Goal: Transaction & Acquisition: Purchase product/service

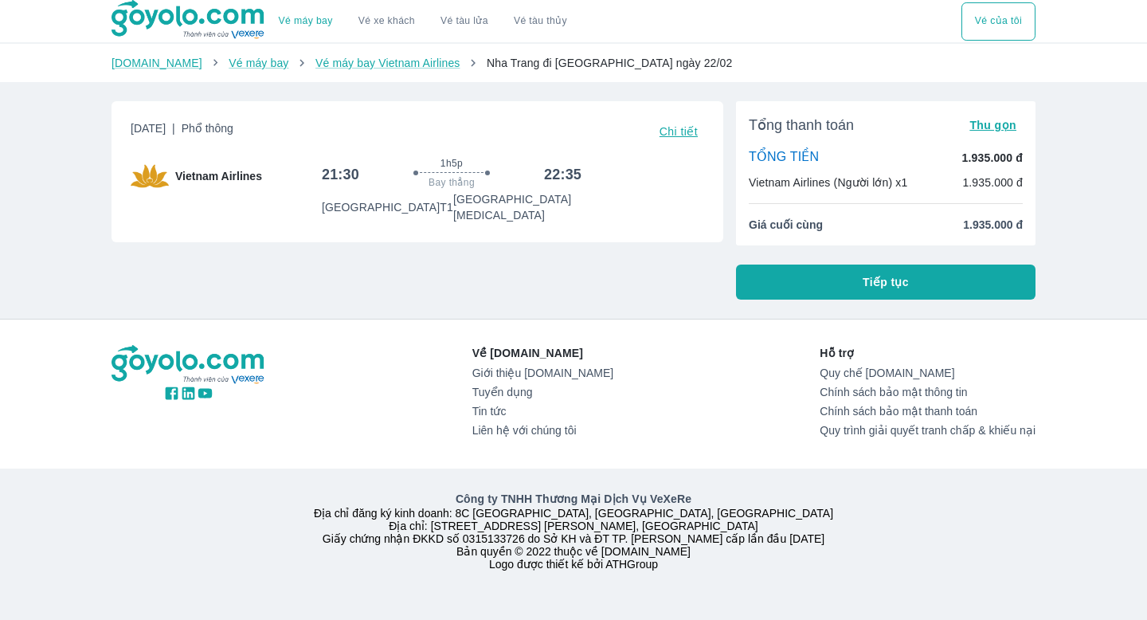
click at [899, 286] on span "Tiếp tục" at bounding box center [886, 282] width 46 height 16
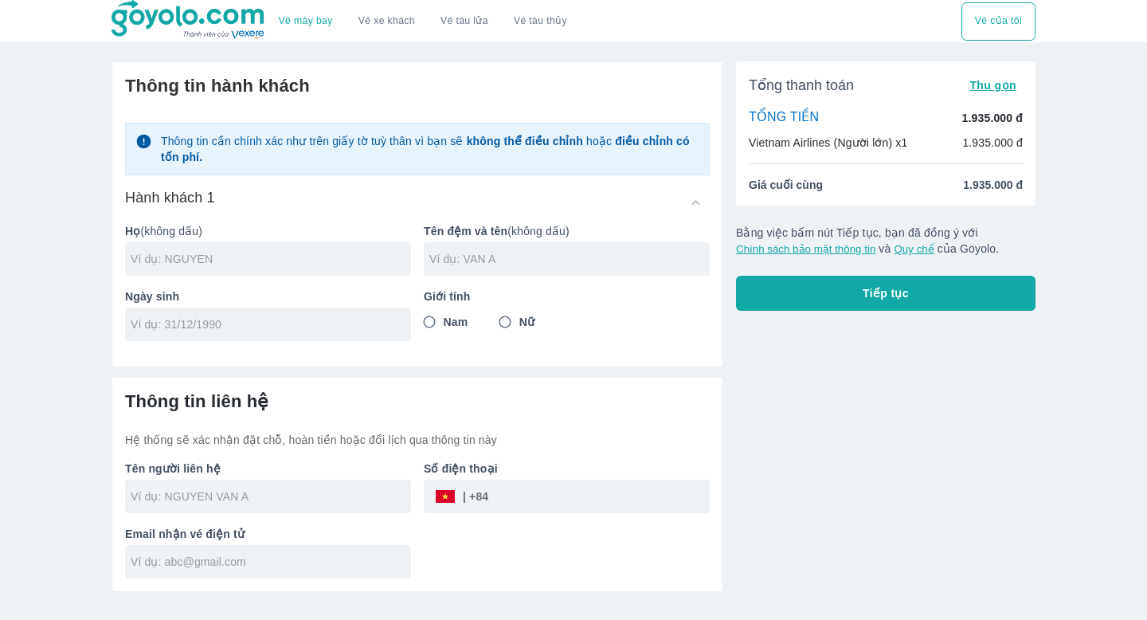
click at [293, 261] on input "text" at bounding box center [271, 259] width 280 height 16
type input "BUI"
type input "C"
type input "CAT LAM"
click at [194, 326] on input "tel" at bounding box center [263, 324] width 265 height 16
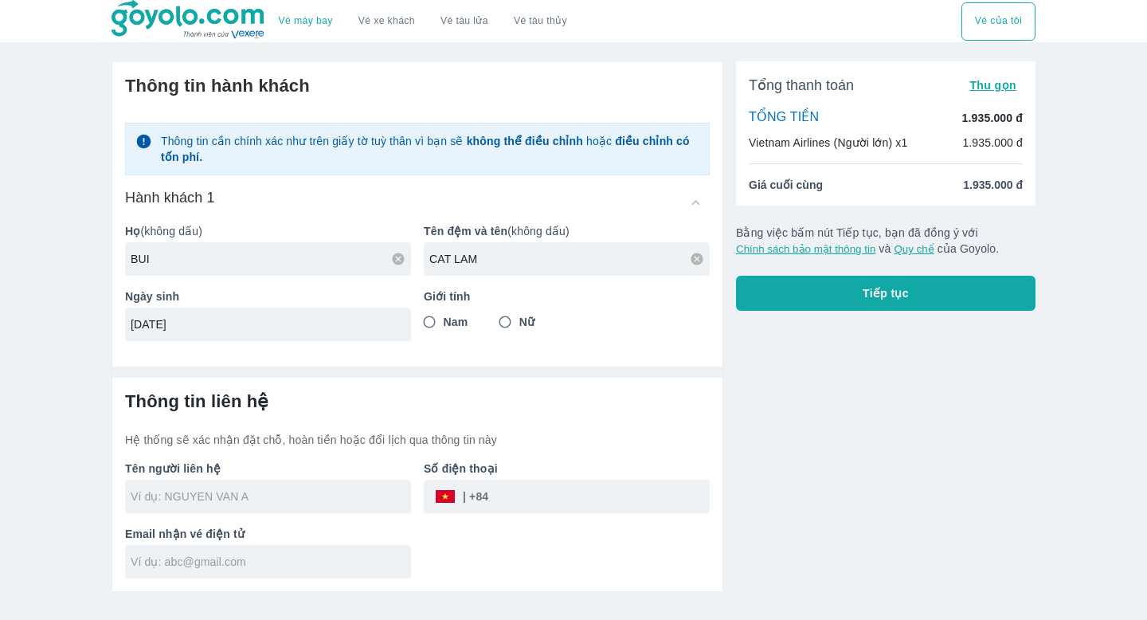
type input "29/03/1995"
click at [438, 323] on input "Nam" at bounding box center [429, 322] width 29 height 29
radio input "true"
click at [261, 503] on input "text" at bounding box center [271, 496] width 280 height 16
type input "BUI CAT LAM"
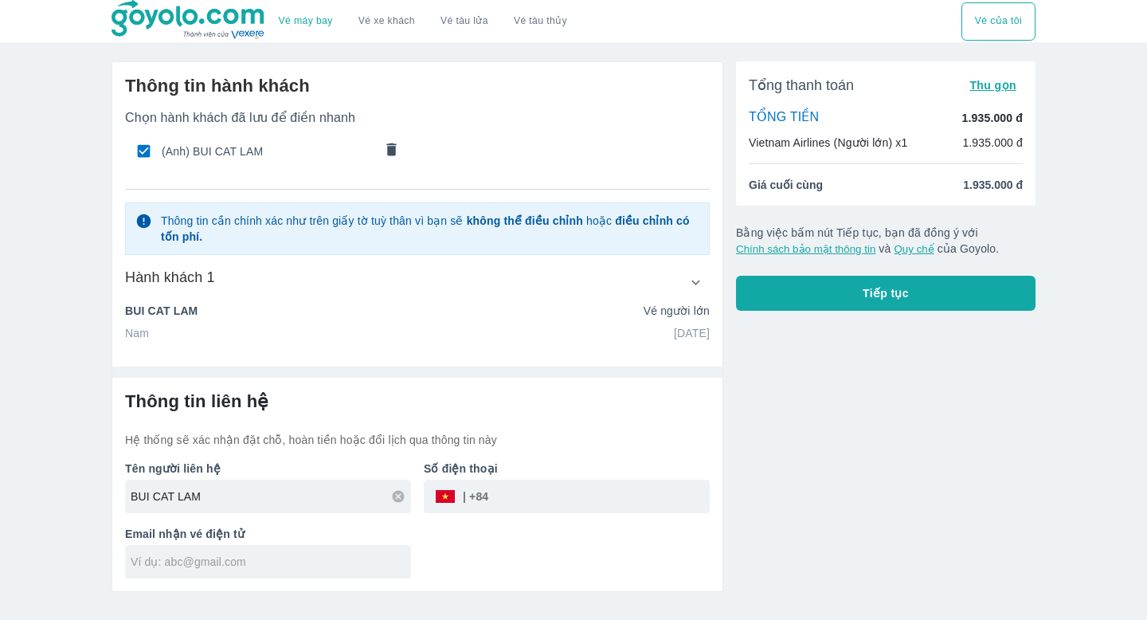
click at [523, 481] on input "tel" at bounding box center [599, 496] width 222 height 38
type input "0376607994"
type input "LAM BUI CAT"
click at [514, 499] on input "0376607994" at bounding box center [599, 496] width 222 height 38
type input "376607994"
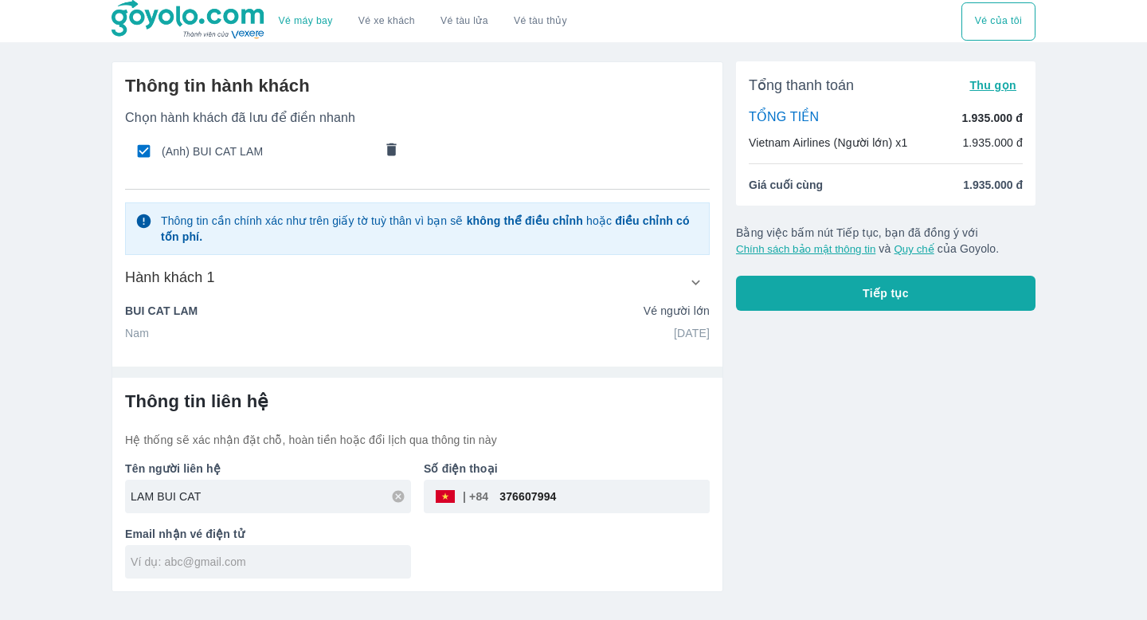
click at [325, 496] on input "LAM BUI CAT" at bounding box center [271, 496] width 280 height 16
type input "BUI CAT LAM"
click at [279, 562] on input "text" at bounding box center [271, 562] width 280 height 16
type input "catlam29.03@gmail.com"
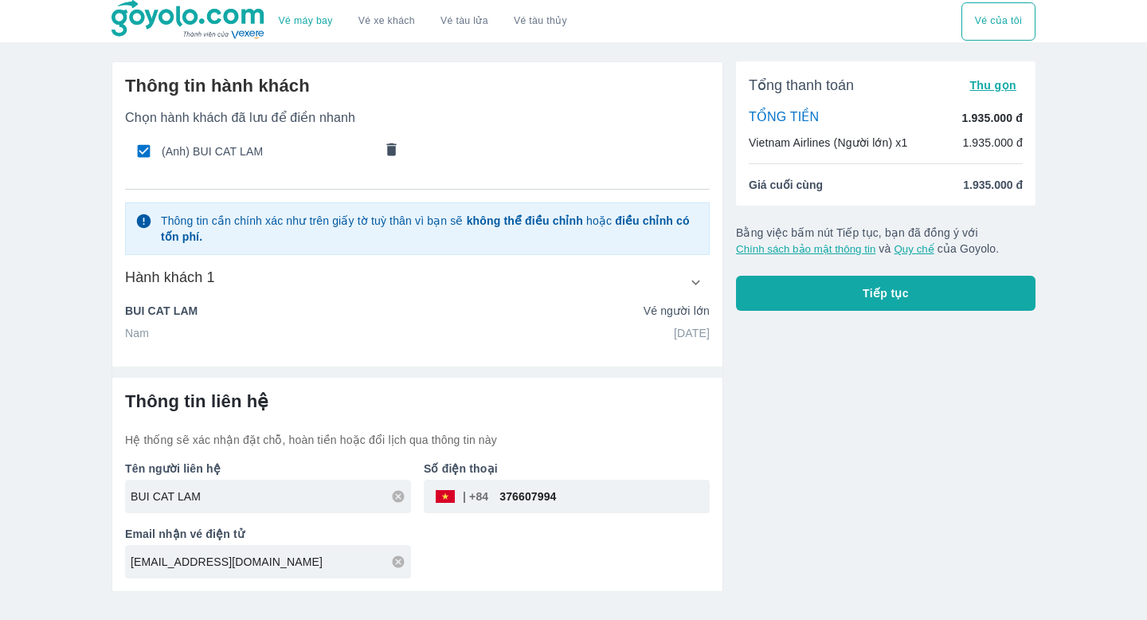
click at [471, 569] on div "Tên người liên hệ BUI CAT LAM Số điện thoại ​ 376607994 Email nhận vé điện tử c…" at bounding box center [411, 513] width 598 height 131
click at [283, 153] on span "(Anh) BUI CAT LAM" at bounding box center [268, 151] width 212 height 16
radio input "false"
checkbox input "false"
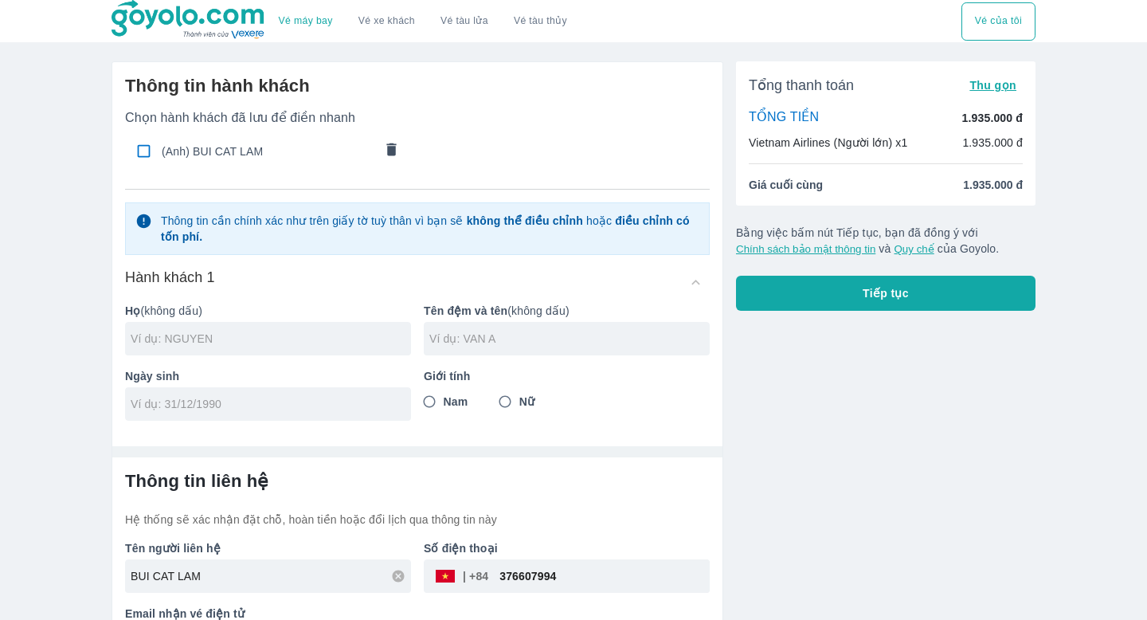
click at [252, 156] on span "(Anh) BUI CAT LAM" at bounding box center [268, 151] width 212 height 16
type input "BUI"
type input "CAT LAM"
type input "29/03/1995"
radio input "true"
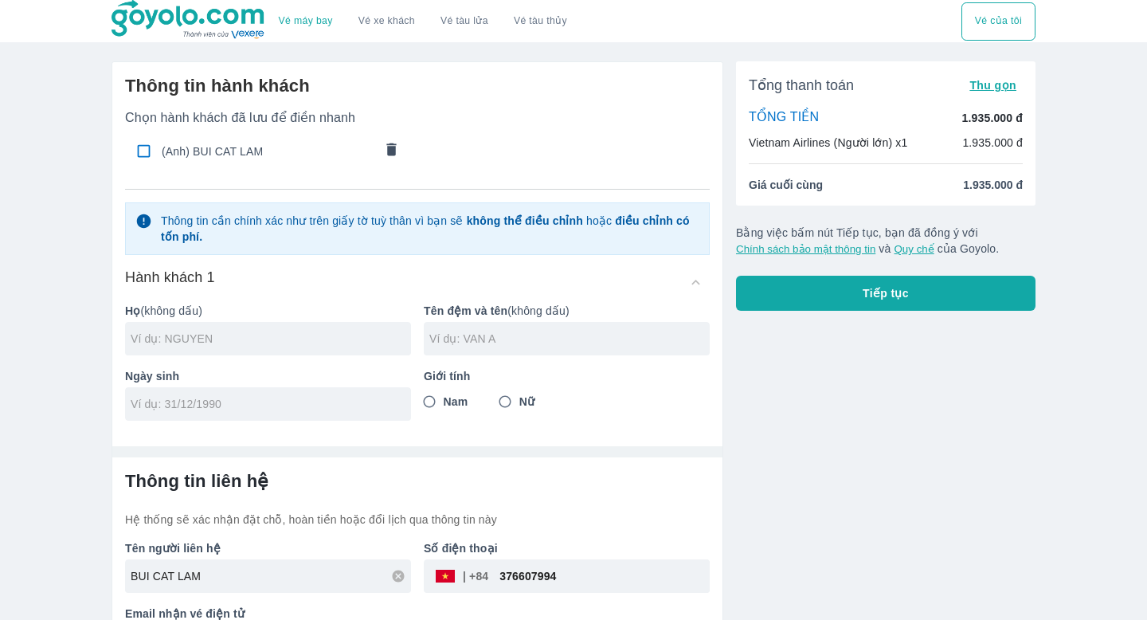
checkbox input "true"
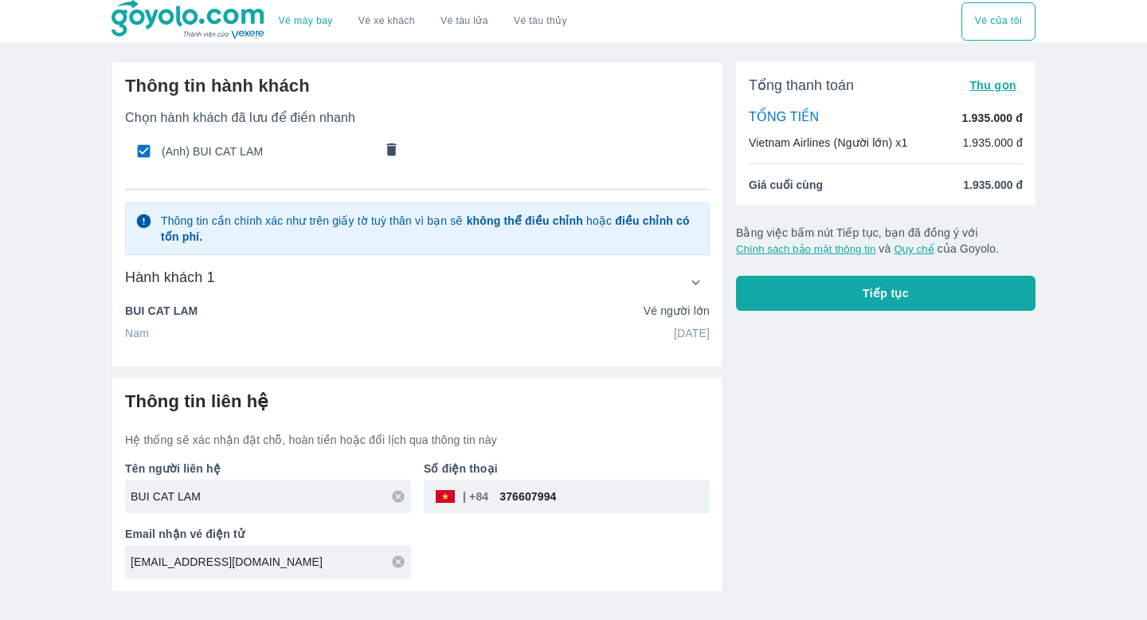
click at [890, 301] on button "Tiếp tục" at bounding box center [886, 293] width 300 height 35
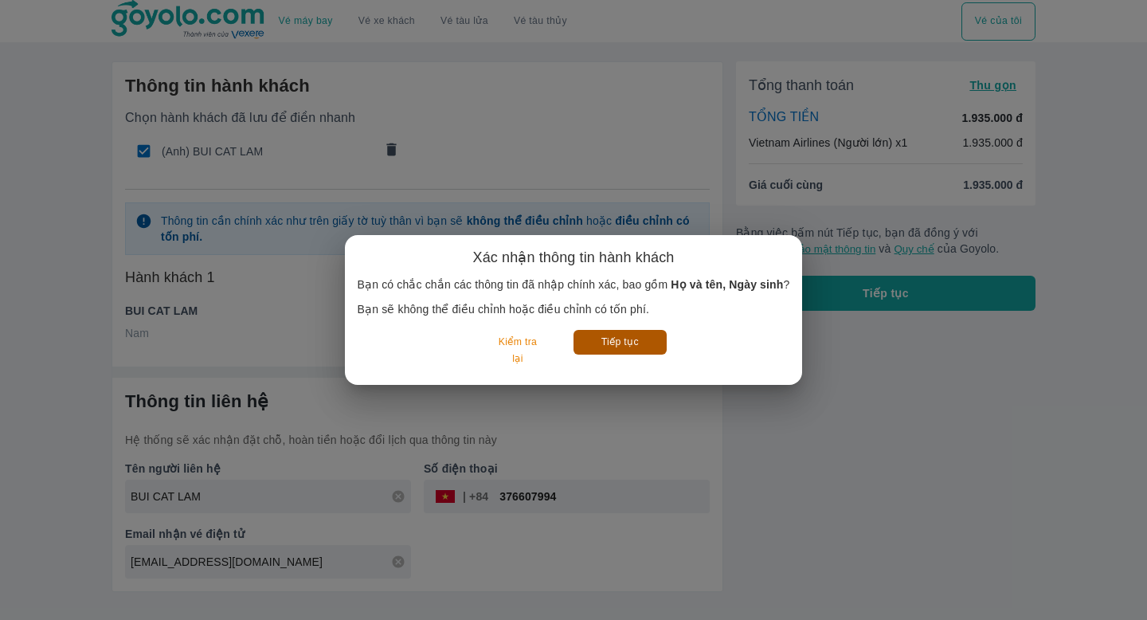
click at [636, 347] on button "Tiếp tục" at bounding box center [620, 342] width 93 height 25
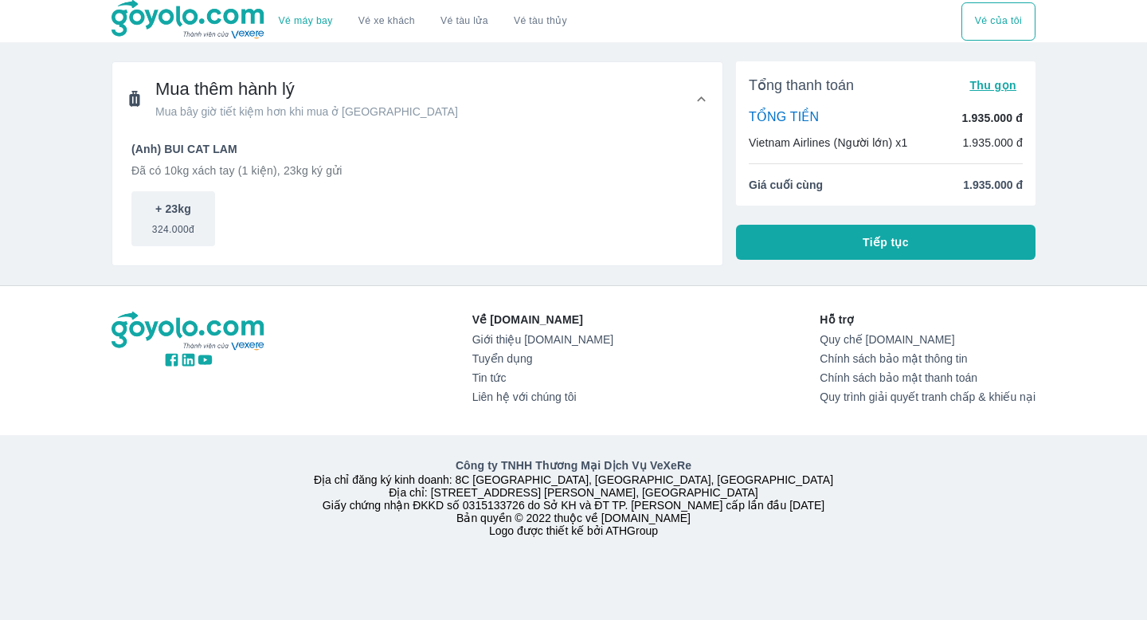
click at [861, 248] on button "Tiếp tục" at bounding box center [886, 242] width 300 height 35
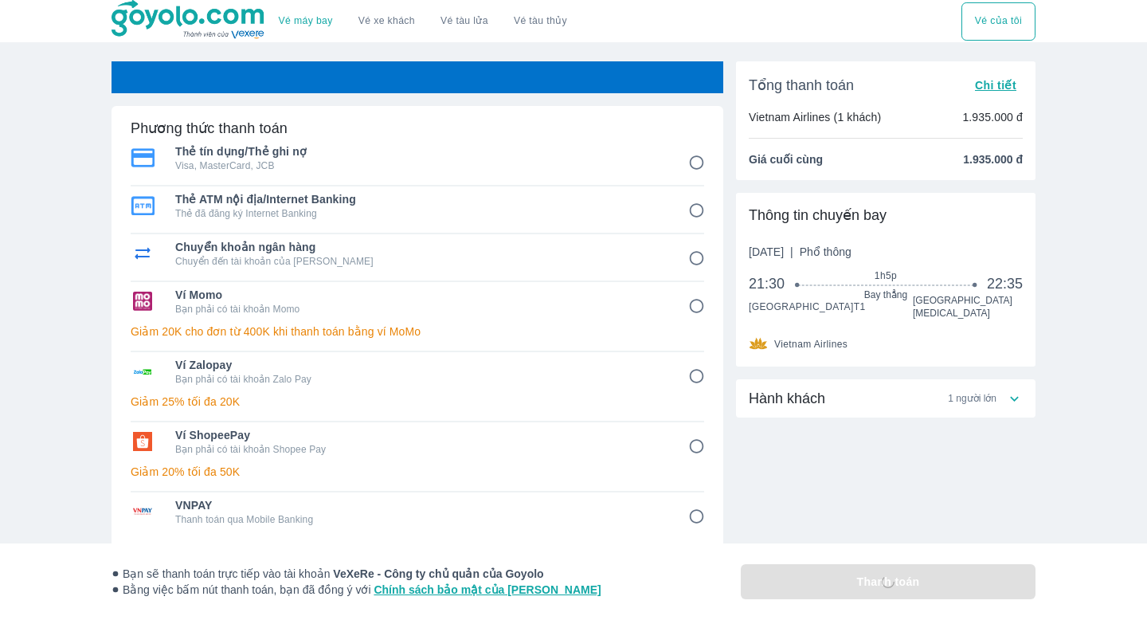
click at [700, 168] on input "1" at bounding box center [696, 162] width 31 height 31
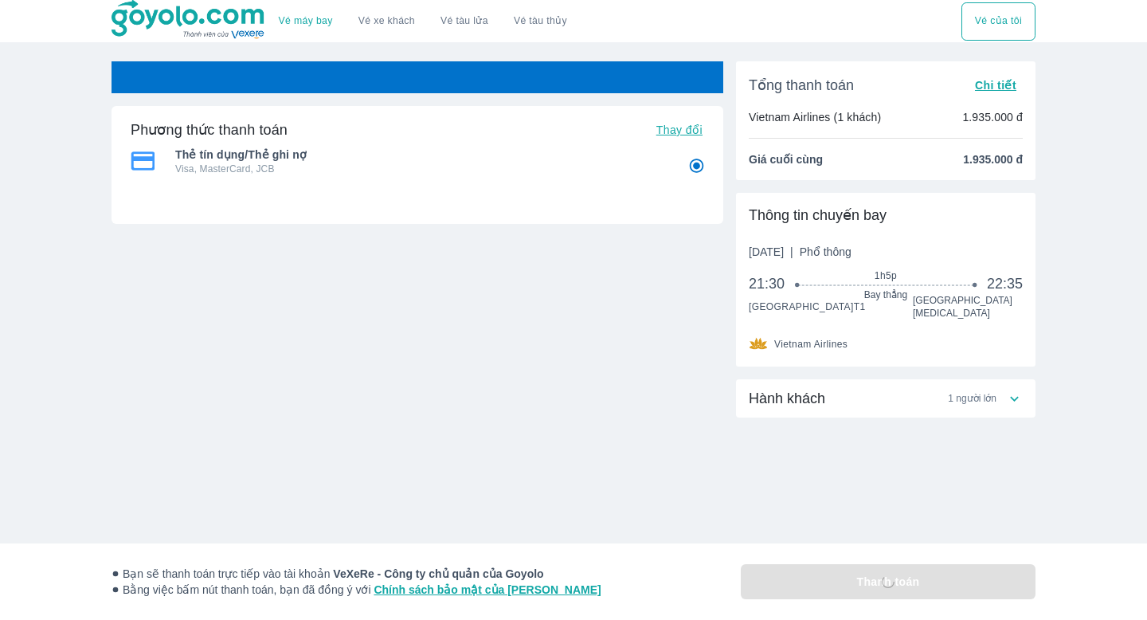
click at [861, 402] on div "Hành khách 1 người lớn" at bounding box center [877, 398] width 257 height 19
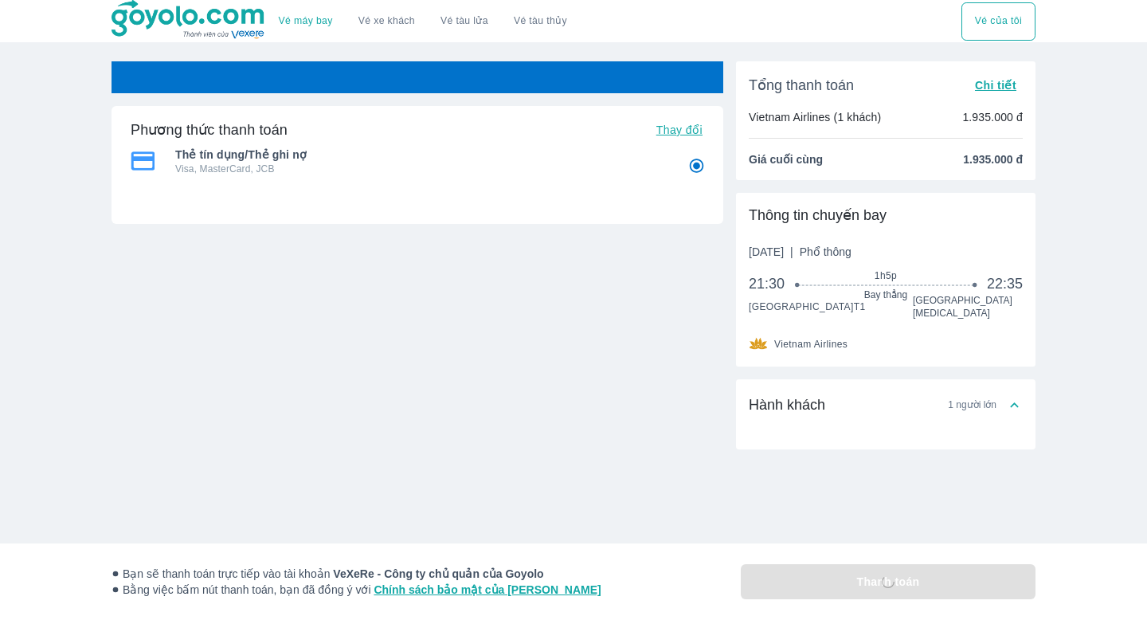
radio input "true"
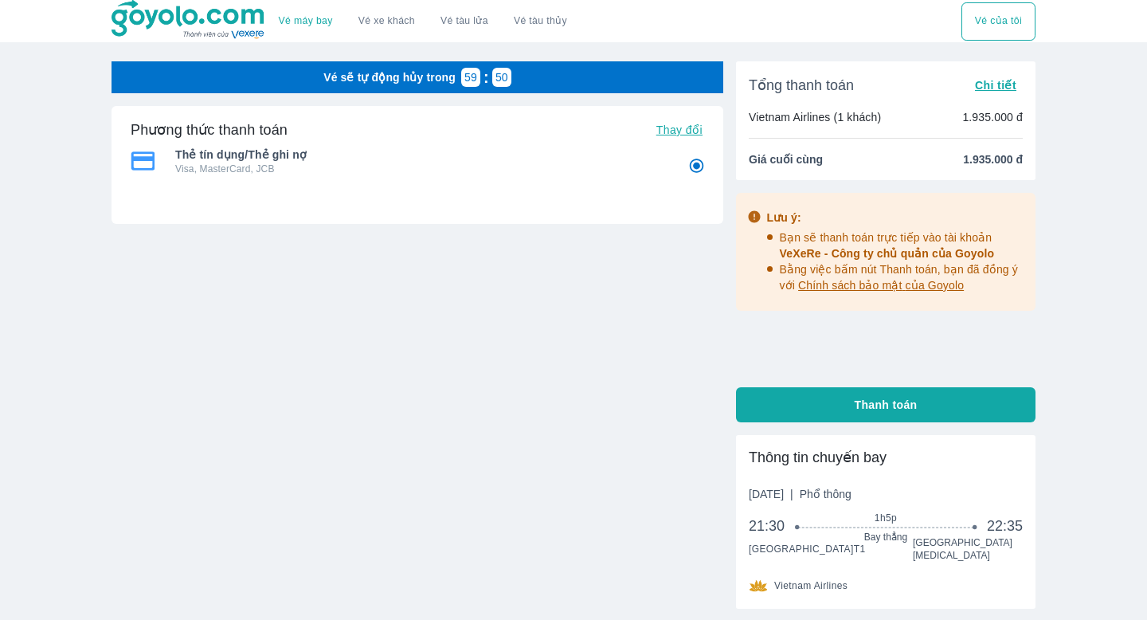
click at [592, 163] on p "Visa, MasterCard, JCB" at bounding box center [420, 169] width 491 height 13
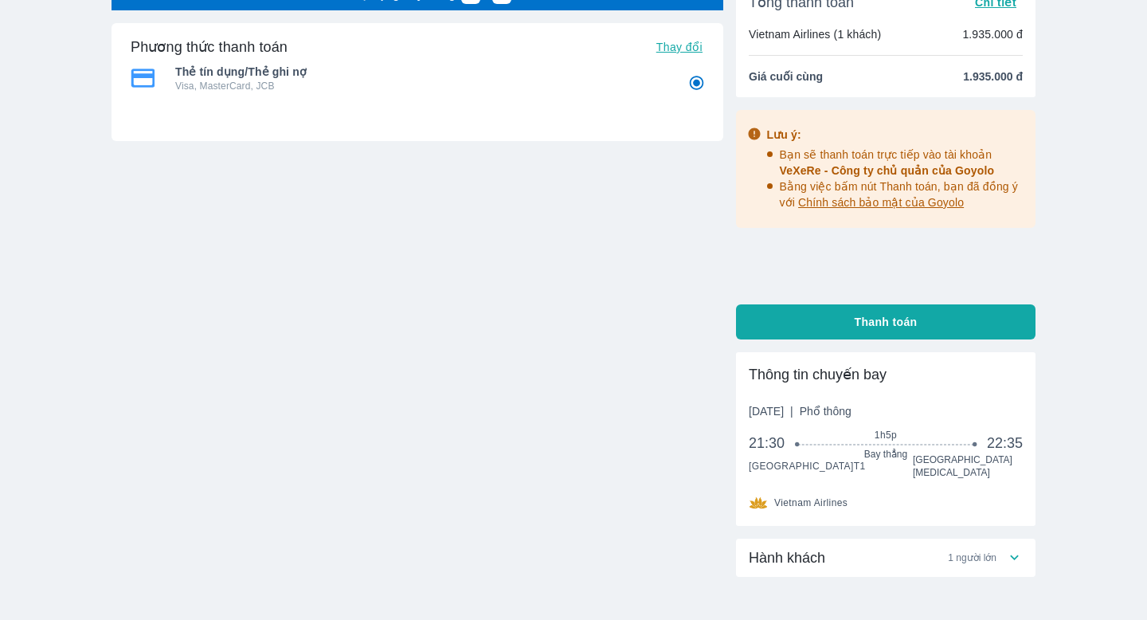
scroll to position [167, 0]
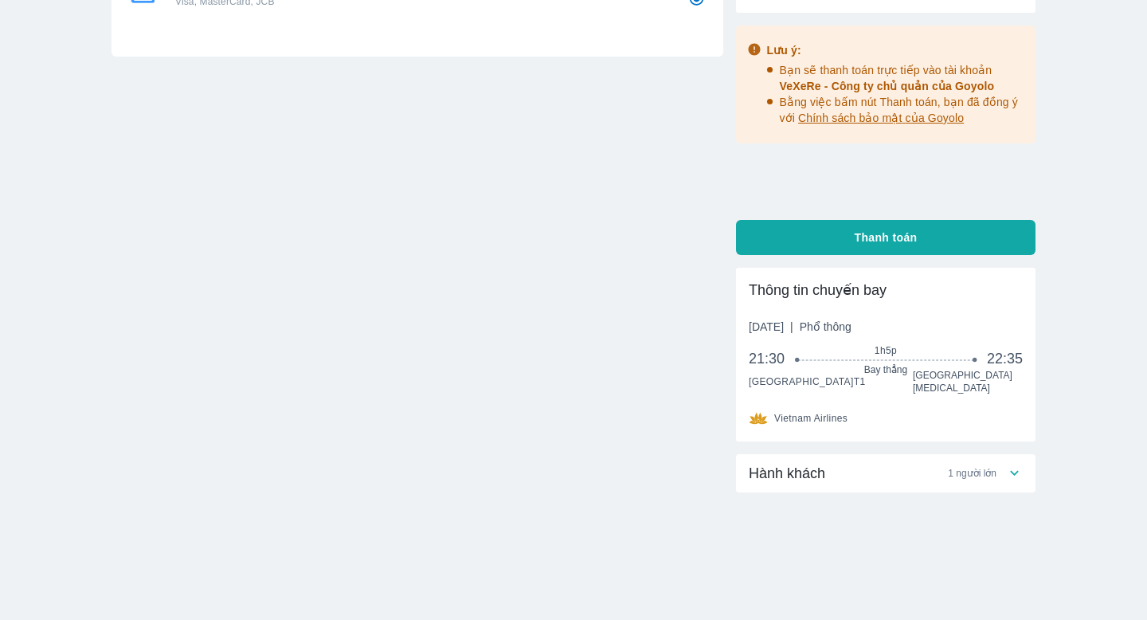
click at [926, 462] on div "Hành khách 1 người lớn" at bounding box center [886, 473] width 300 height 38
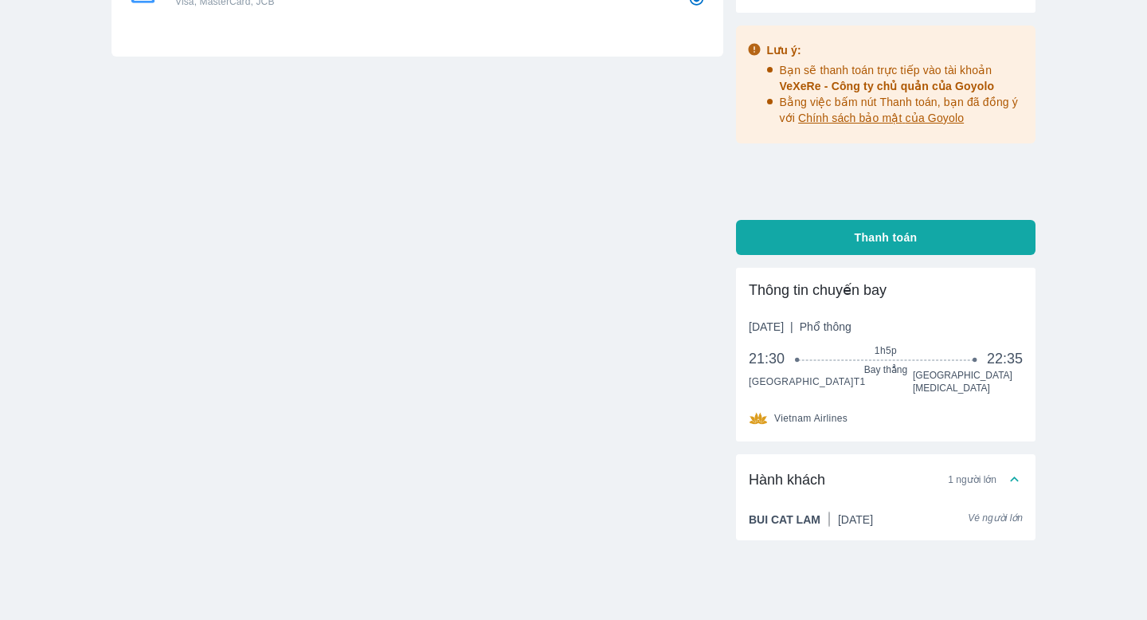
scroll to position [0, 0]
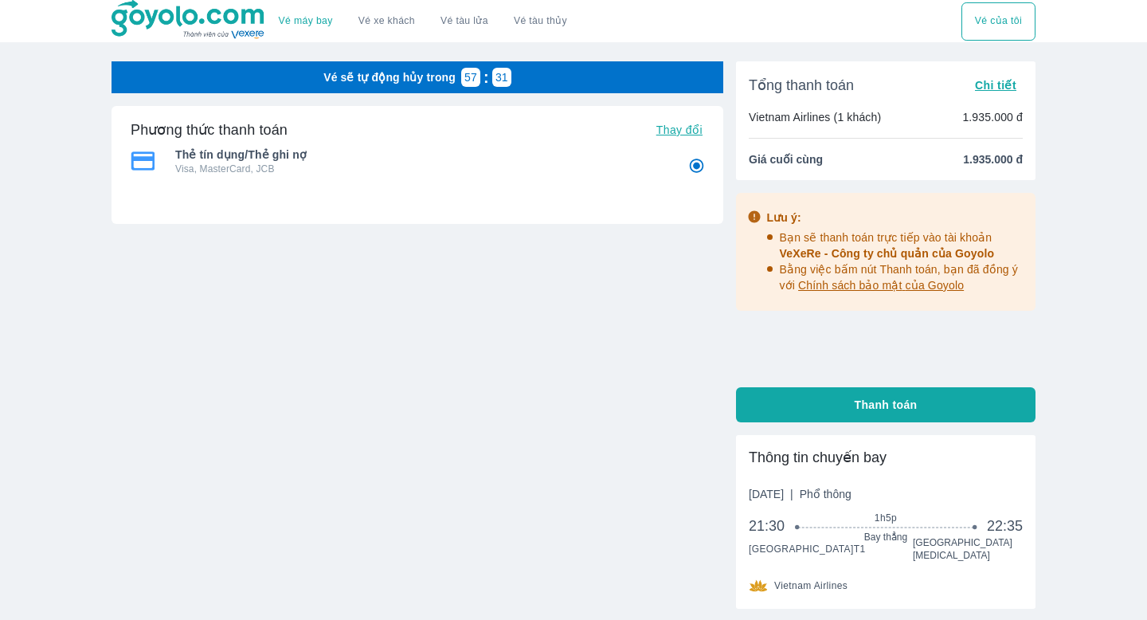
click at [928, 414] on button "Thanh toán" at bounding box center [886, 404] width 300 height 35
radio input "false"
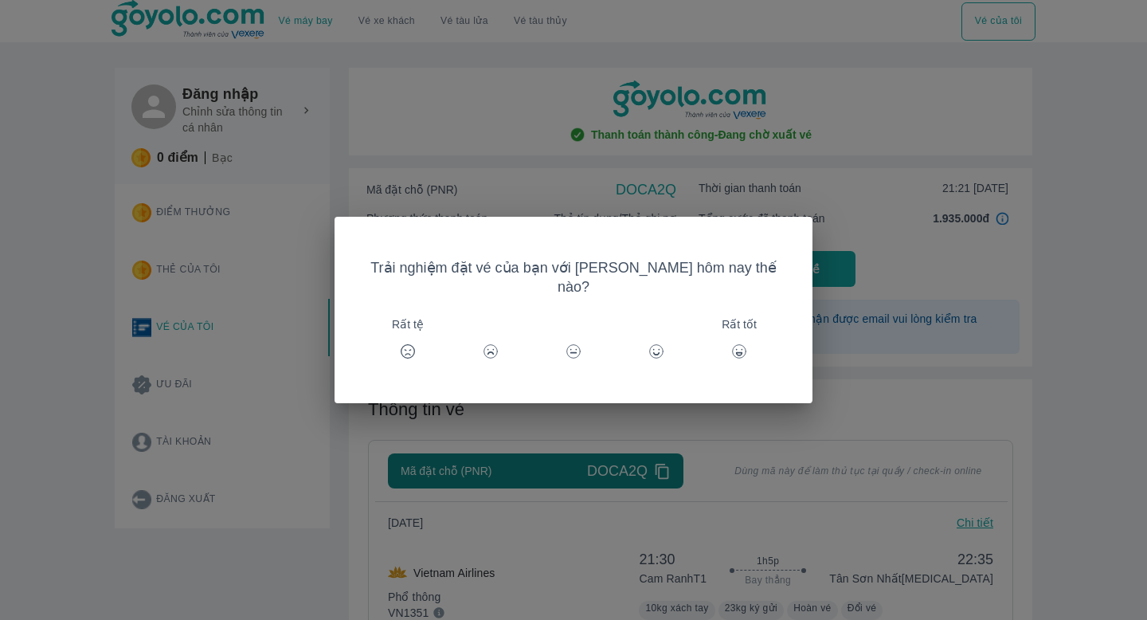
click at [720, 333] on div "Rất tốt" at bounding box center [739, 351] width 38 height 38
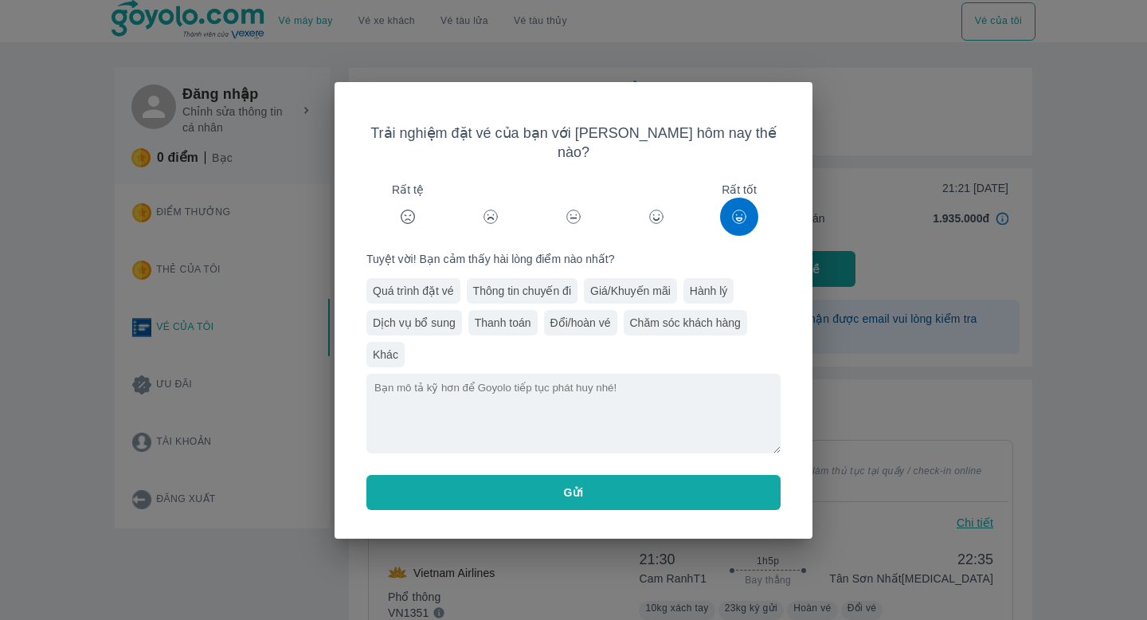
click at [925, 294] on div "Trải nghiệm đặt vé của bạn với Goyolo hôm nay thế nào? Rất tệ Rất tốt Tuyệt vời…" at bounding box center [573, 310] width 1147 height 620
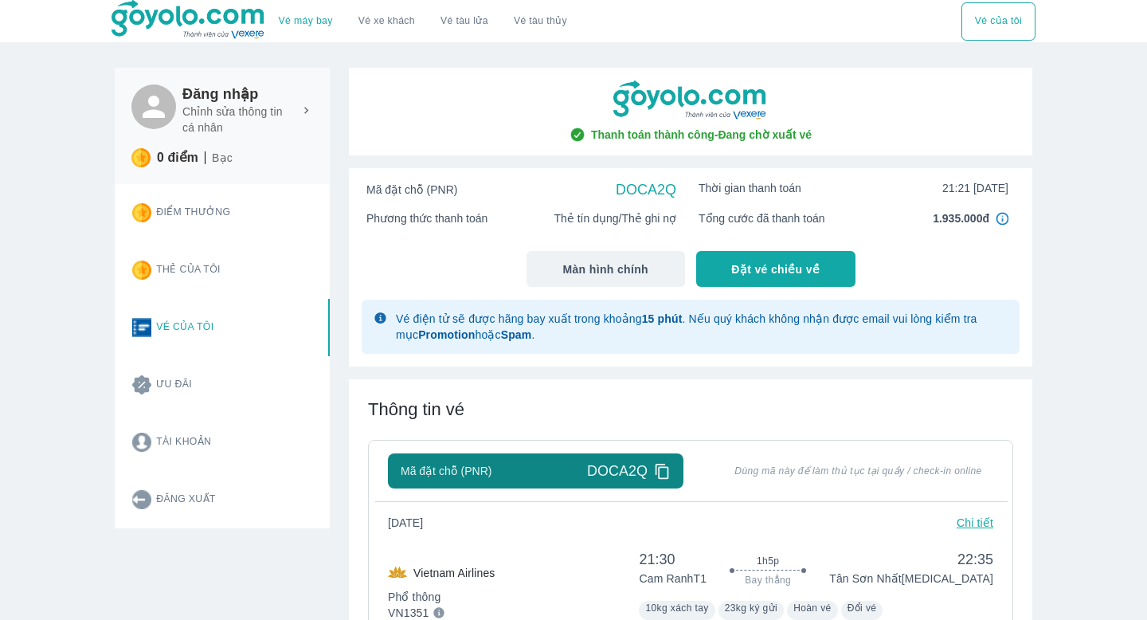
click at [234, 112] on p "Chỉnh sửa thông tin cá nhân" at bounding box center [237, 120] width 111 height 32
click at [214, 129] on p "Chỉnh sửa thông tin cá nhân" at bounding box center [237, 120] width 111 height 32
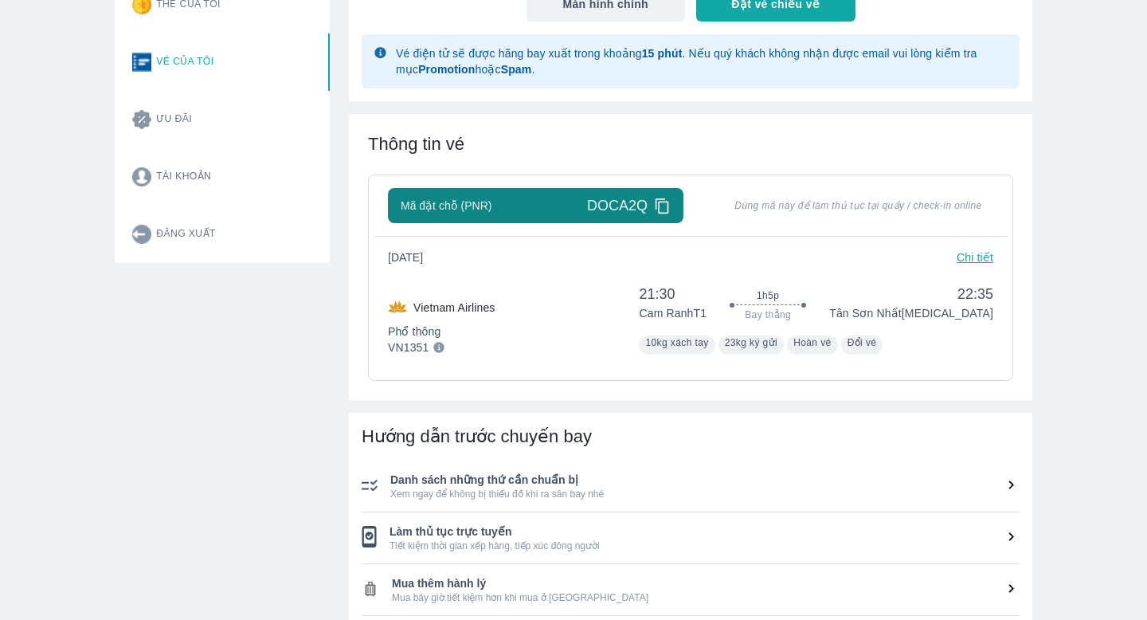
scroll to position [266, 0]
click at [832, 337] on span "Hoàn vé" at bounding box center [813, 341] width 38 height 11
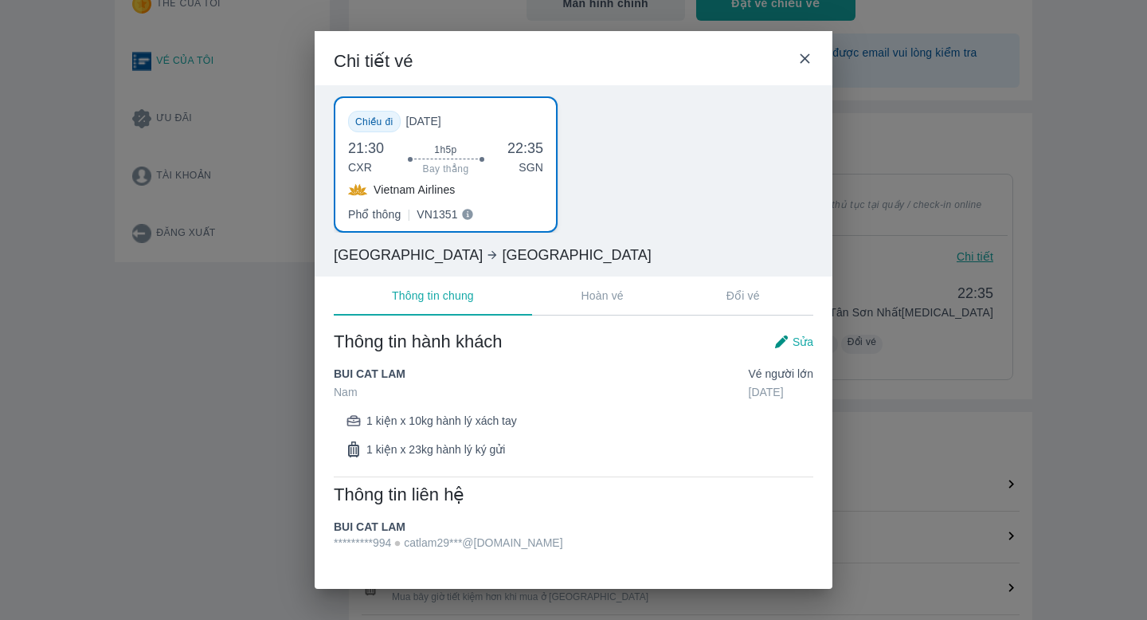
click at [812, 341] on span "Sửa" at bounding box center [803, 342] width 21 height 16
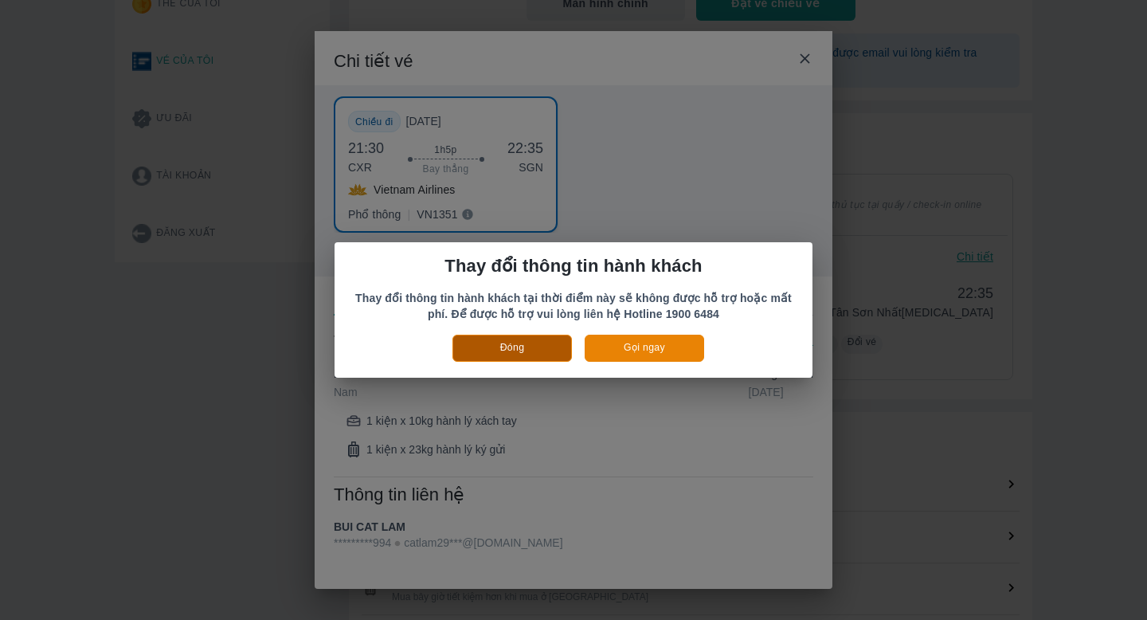
click at [521, 347] on button "Đóng" at bounding box center [513, 348] width 120 height 26
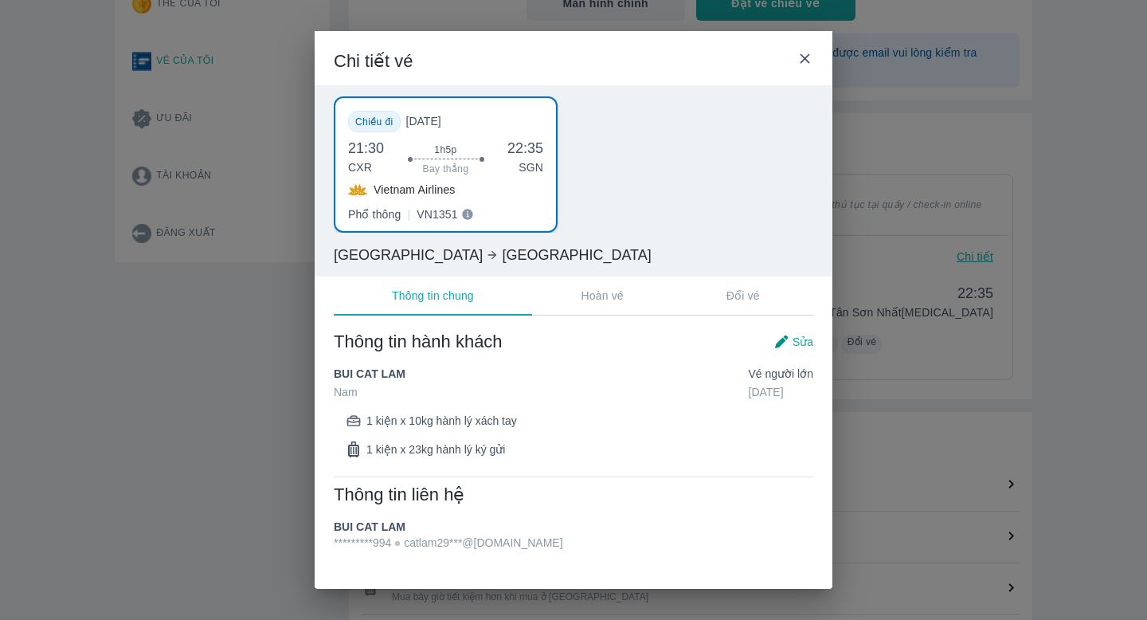
click at [582, 296] on p "Hoàn vé" at bounding box center [603, 296] width 42 height 16
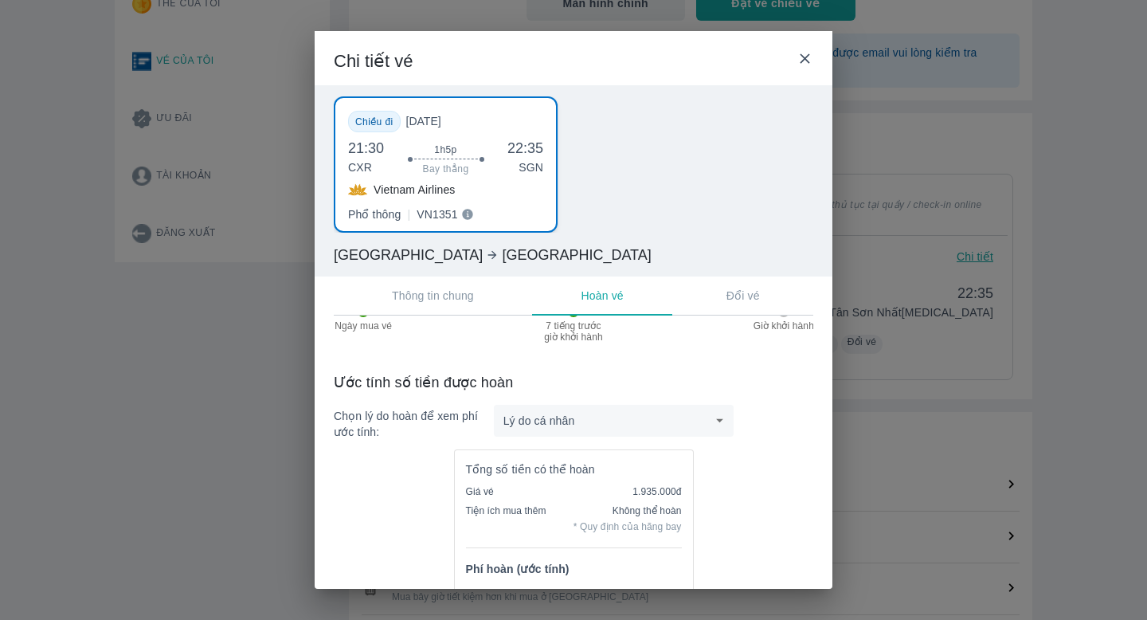
scroll to position [148, 0]
click at [569, 354] on body "Vé máy bay Vé xe khách Vé tàu lửa Vé tàu thủy Vé của tôi Đăng nhập Chỉnh sửa th…" at bounding box center [573, 44] width 1147 height 620
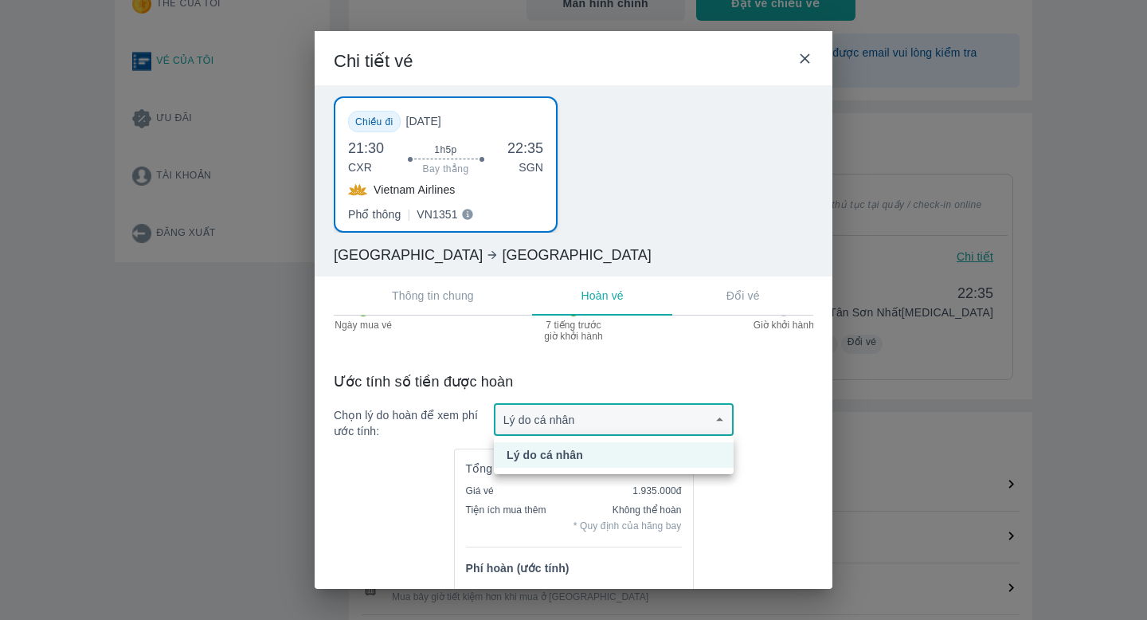
click at [614, 371] on div at bounding box center [573, 310] width 1147 height 620
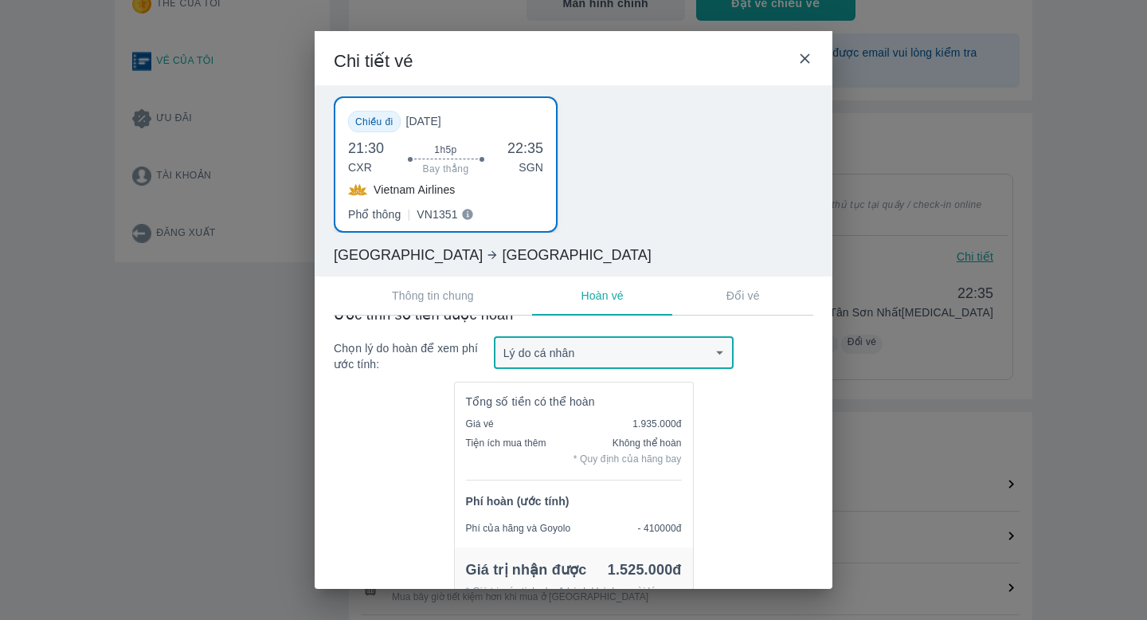
scroll to position [0, 0]
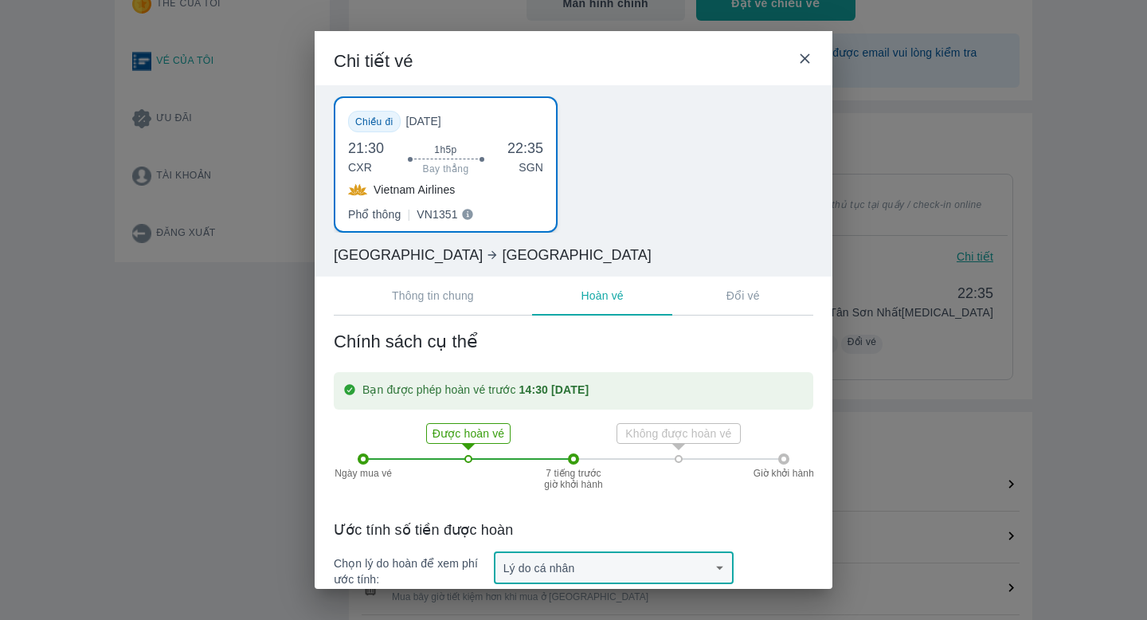
click at [731, 305] on button "Đổi vé" at bounding box center [743, 296] width 141 height 38
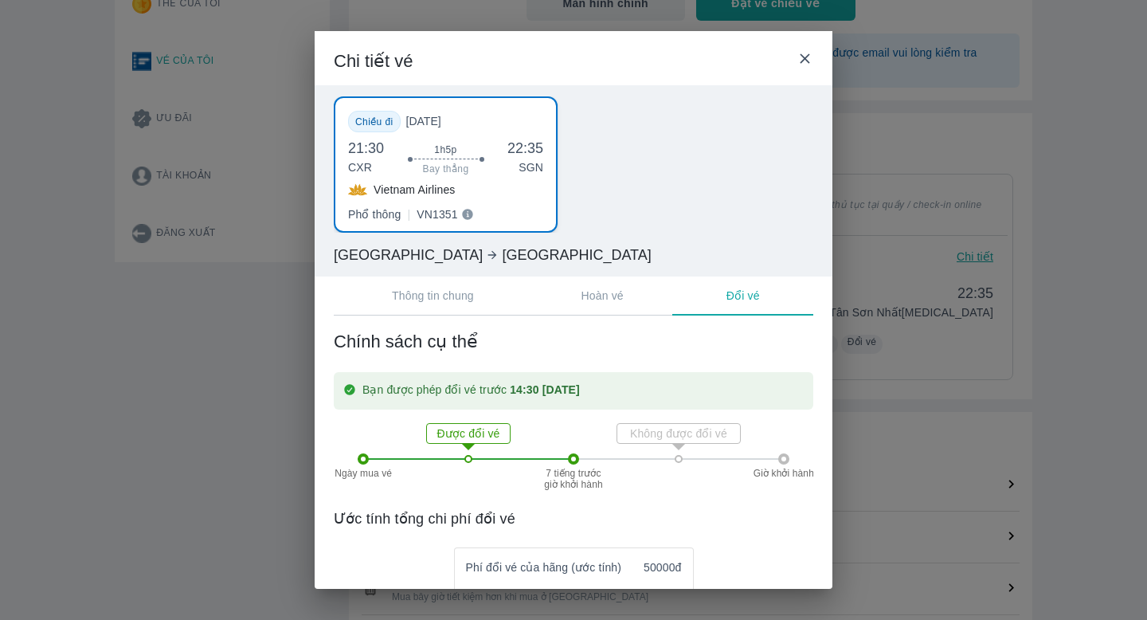
click at [813, 53] on icon at bounding box center [805, 58] width 17 height 17
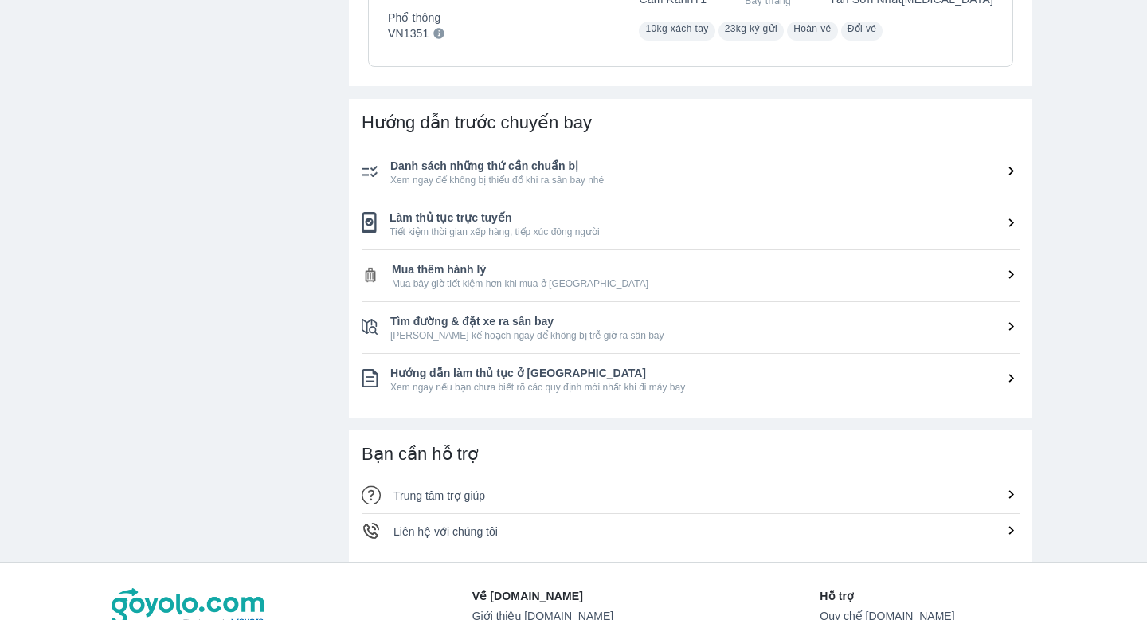
scroll to position [577, 0]
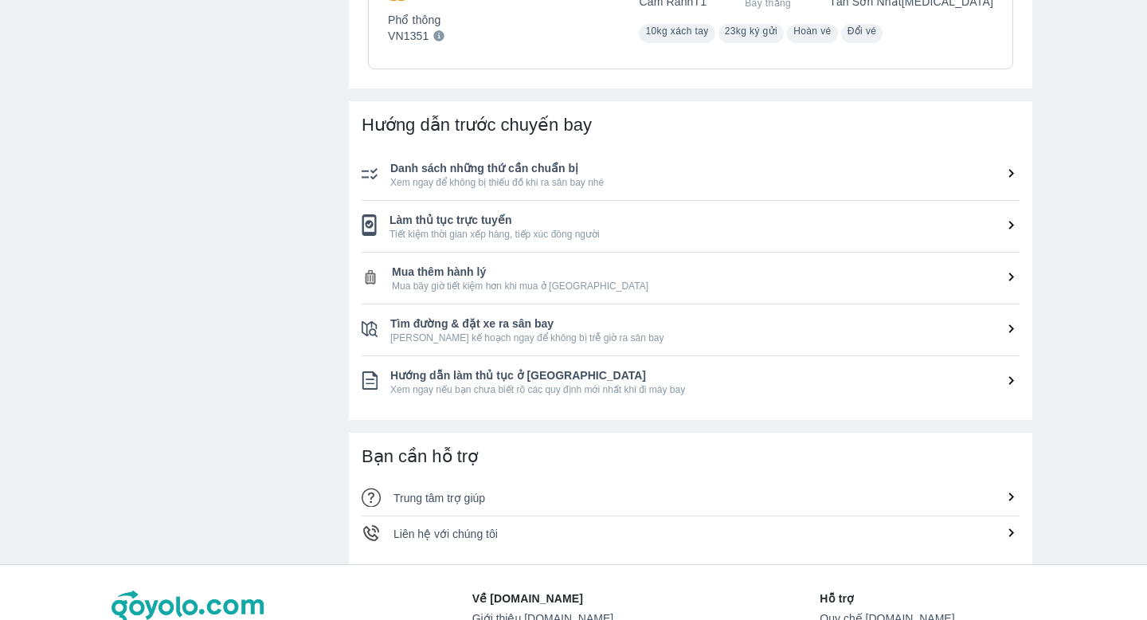
click at [986, 386] on span "Xem ngay nếu bạn chưa biết rõ các quy định mới nhất khi đi máy bay" at bounding box center [705, 389] width 630 height 13
click at [1009, 379] on icon at bounding box center [1011, 380] width 17 height 17
click at [861, 387] on span "Xem ngay nếu bạn chưa biết rõ các quy định mới nhất khi đi máy bay" at bounding box center [705, 389] width 630 height 13
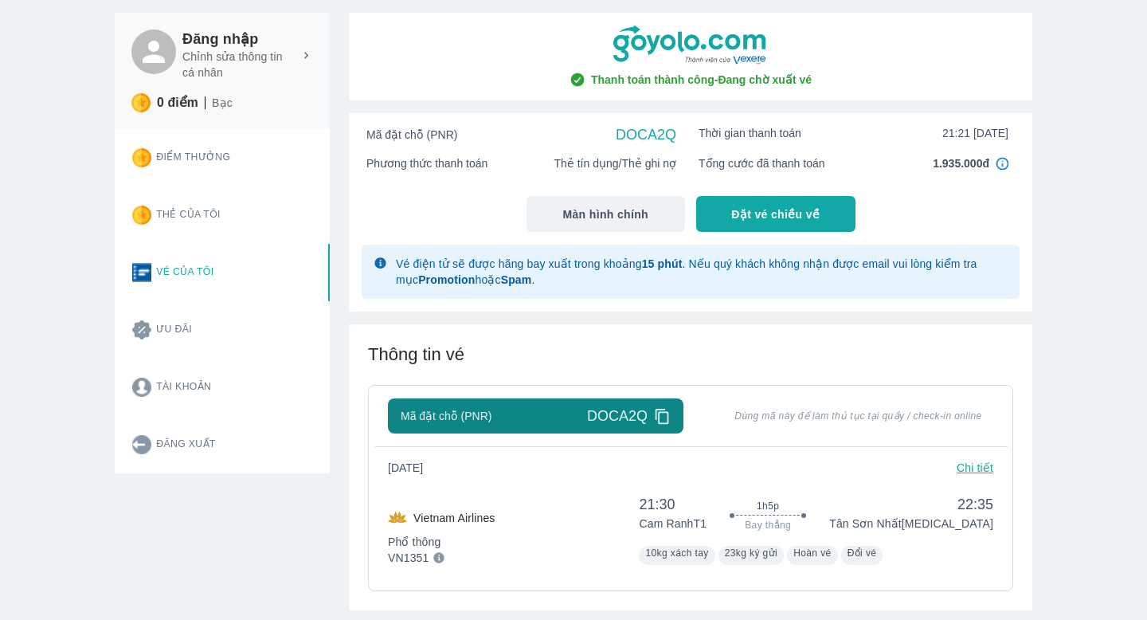
scroll to position [56, 0]
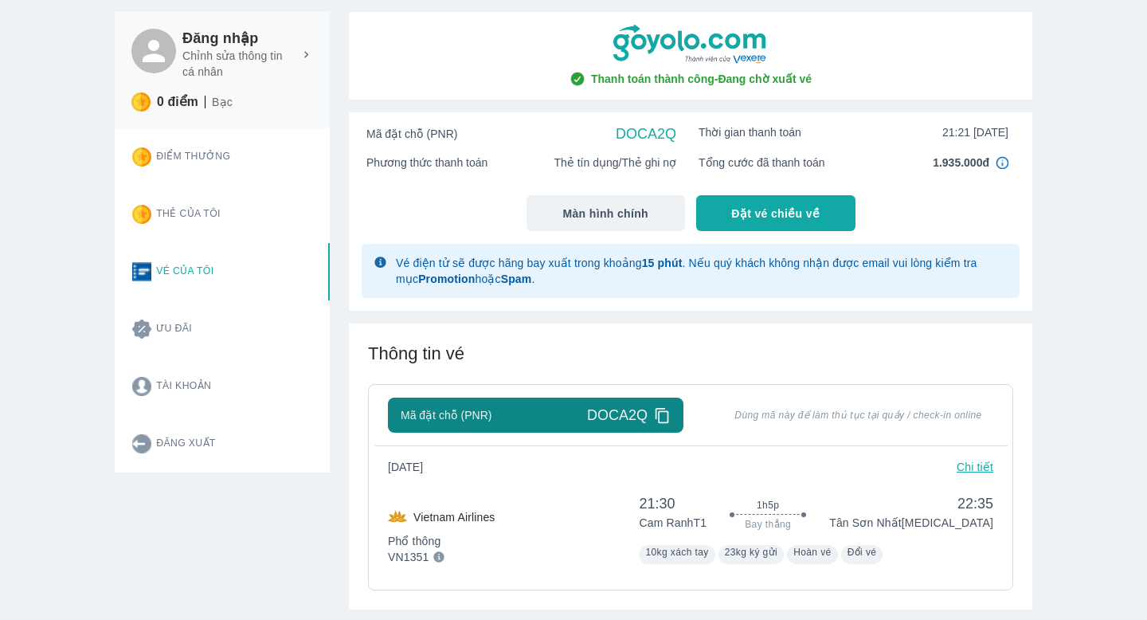
click at [232, 37] on h6 "Đăng nhập" at bounding box center [247, 38] width 131 height 19
click at [224, 64] on p "Chỉnh sửa thông tin cá nhân" at bounding box center [237, 64] width 111 height 32
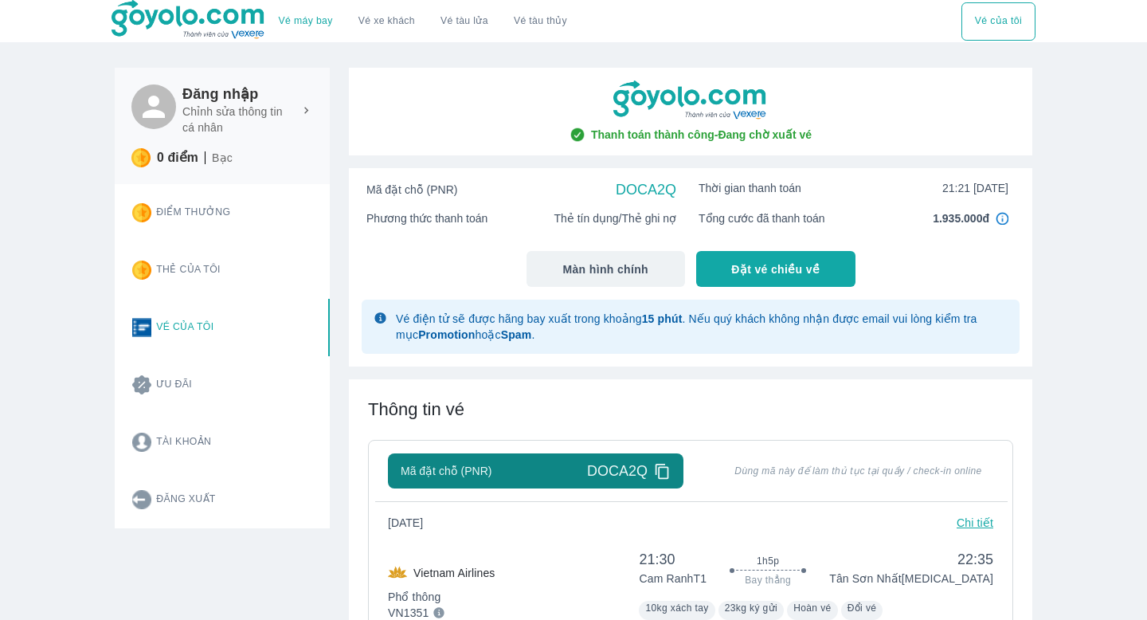
click at [198, 400] on button "Ưu đãi" at bounding box center [225, 384] width 210 height 57
click at [186, 331] on button "Vé của tôi" at bounding box center [225, 327] width 210 height 57
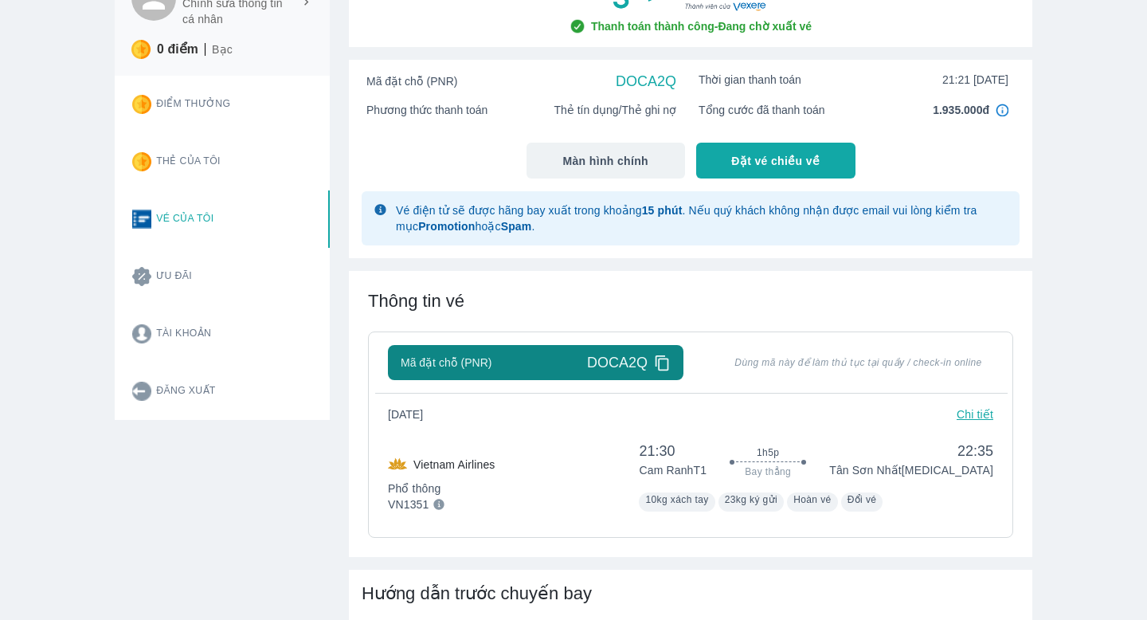
scroll to position [104, 0]
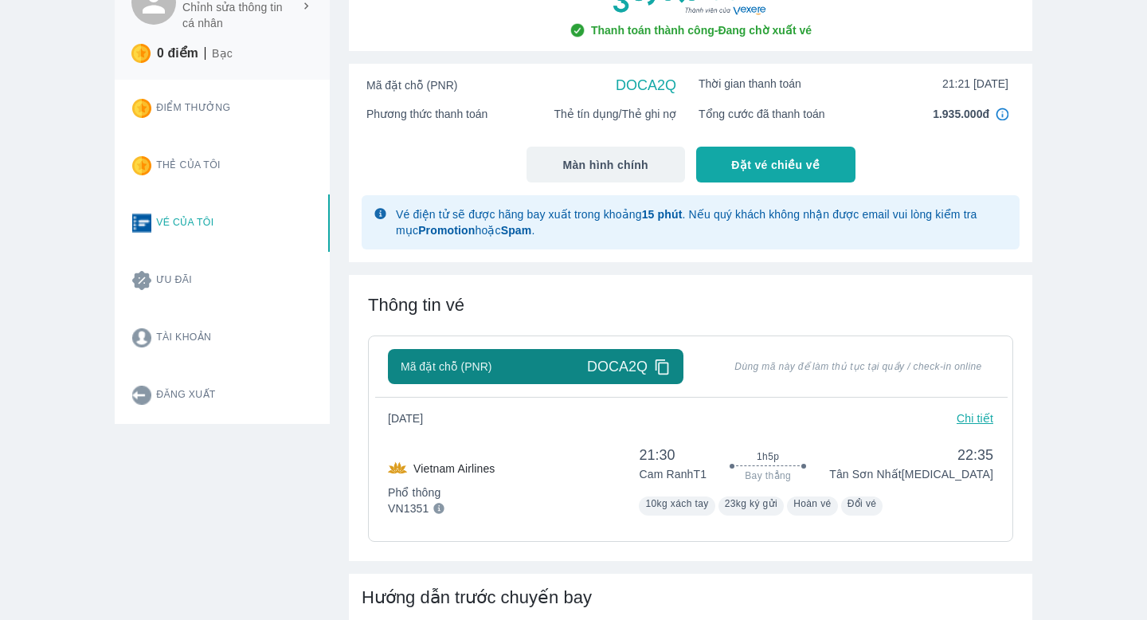
click at [1087, 327] on div "Vé máy bay Vé xe khách Vé tàu lửa Vé tàu thủy Vé của tôi Đăng nhập Chỉnh sửa th…" at bounding box center [573, 603] width 1147 height 1415
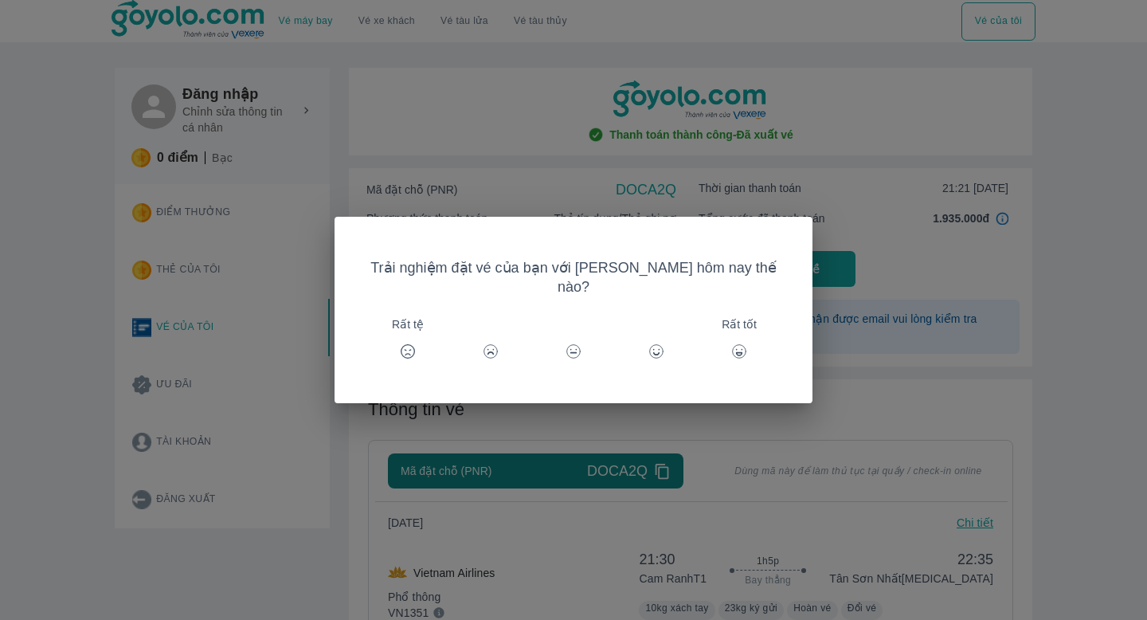
click at [1058, 293] on div "Trải nghiệm đặt vé của bạn với Goyolo hôm nay thế nào? Rất tệ Rất tốt" at bounding box center [573, 310] width 1147 height 620
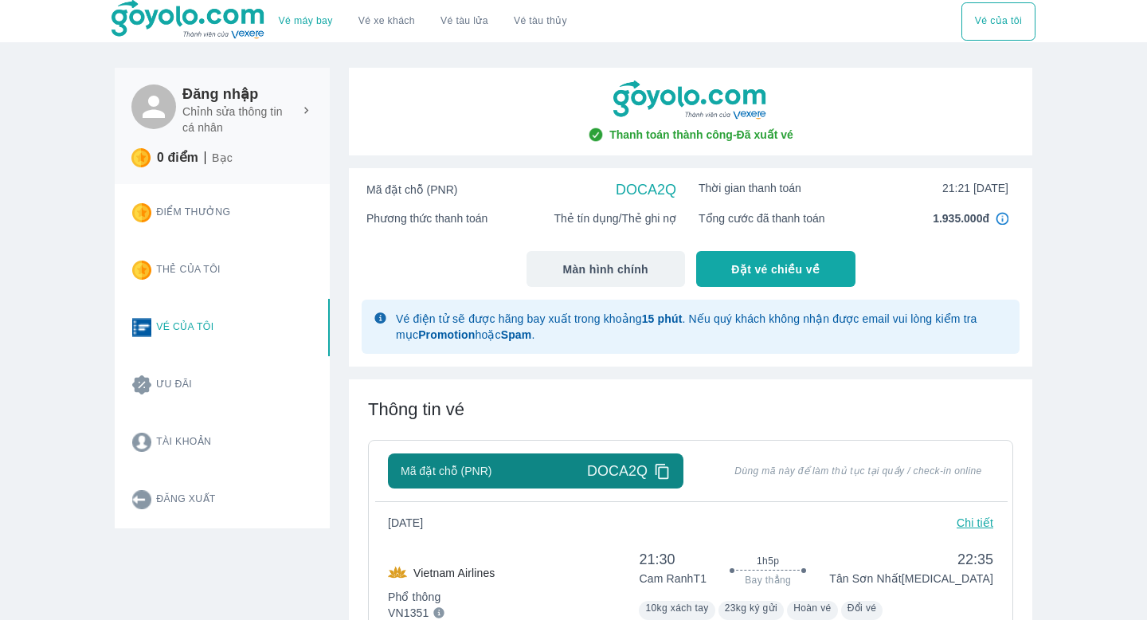
click at [137, 24] on img at bounding box center [189, 20] width 155 height 40
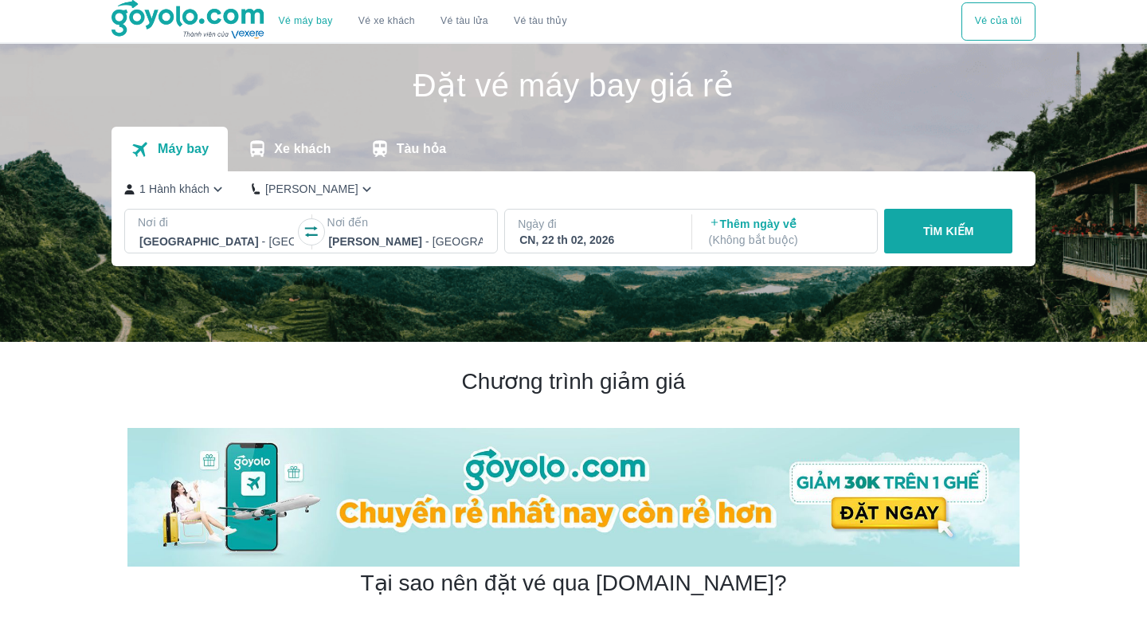
click at [976, 32] on button "Vé của tôi" at bounding box center [999, 21] width 74 height 38
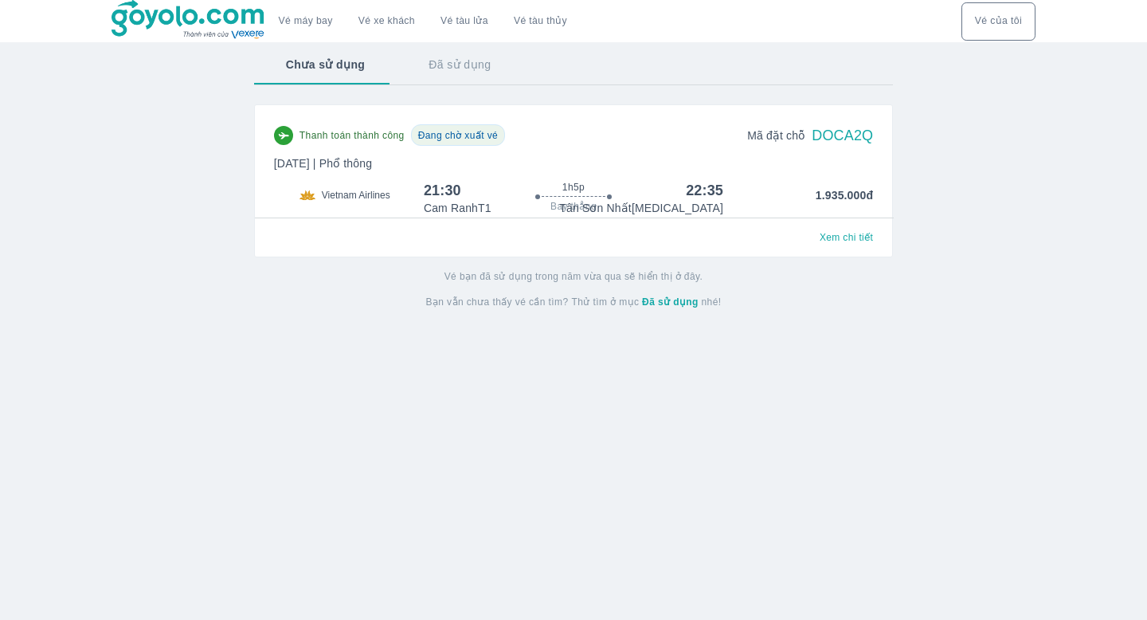
click at [461, 70] on button "Đã sử dụng" at bounding box center [460, 64] width 126 height 41
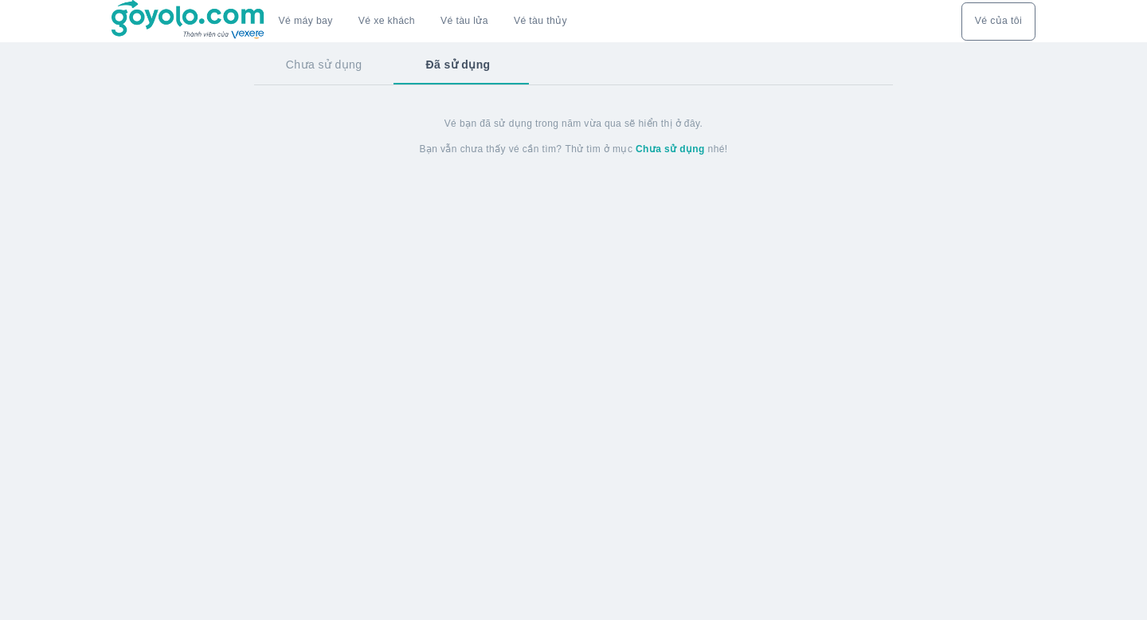
click at [362, 63] on button "Chưa sử dụng" at bounding box center [324, 64] width 140 height 41
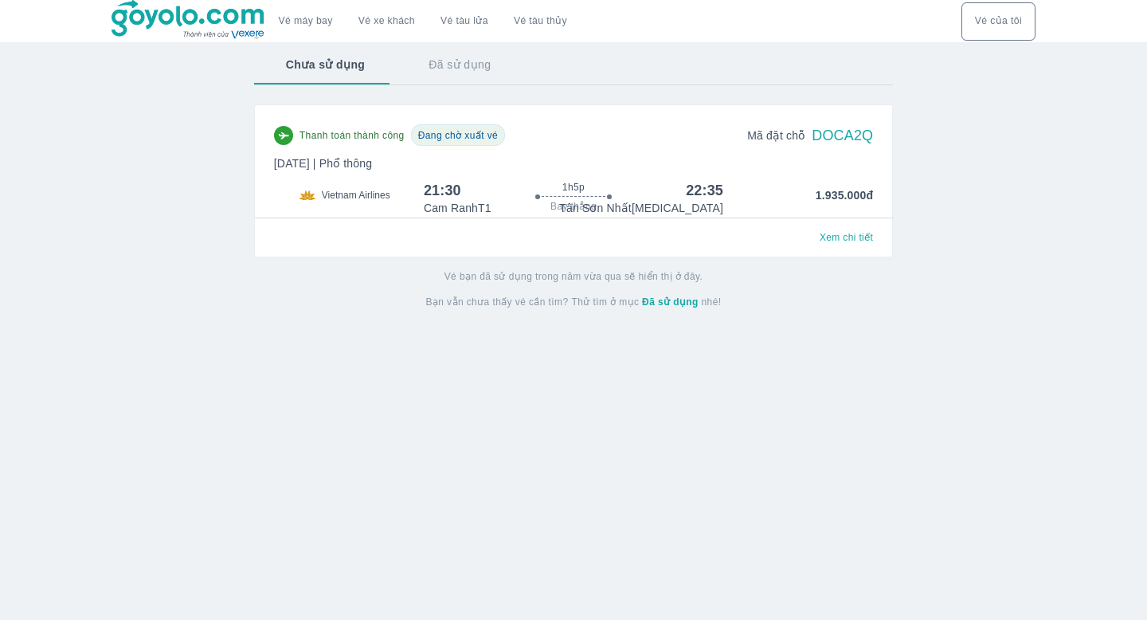
click at [254, 30] on img at bounding box center [189, 20] width 155 height 40
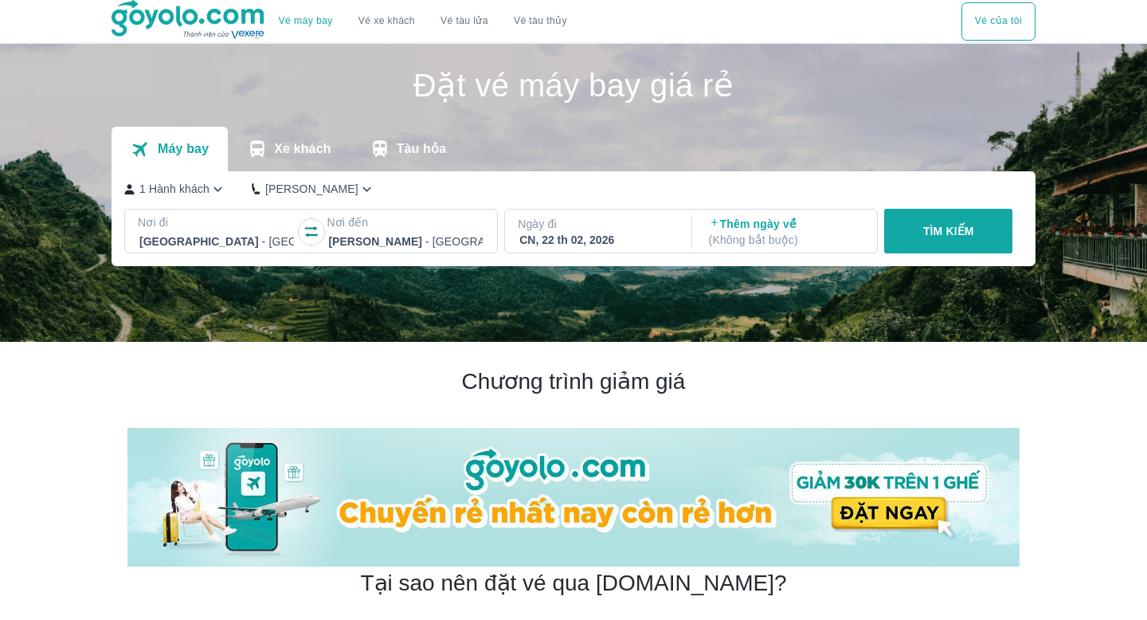
click at [990, 22] on button "Vé của tôi" at bounding box center [999, 21] width 74 height 38
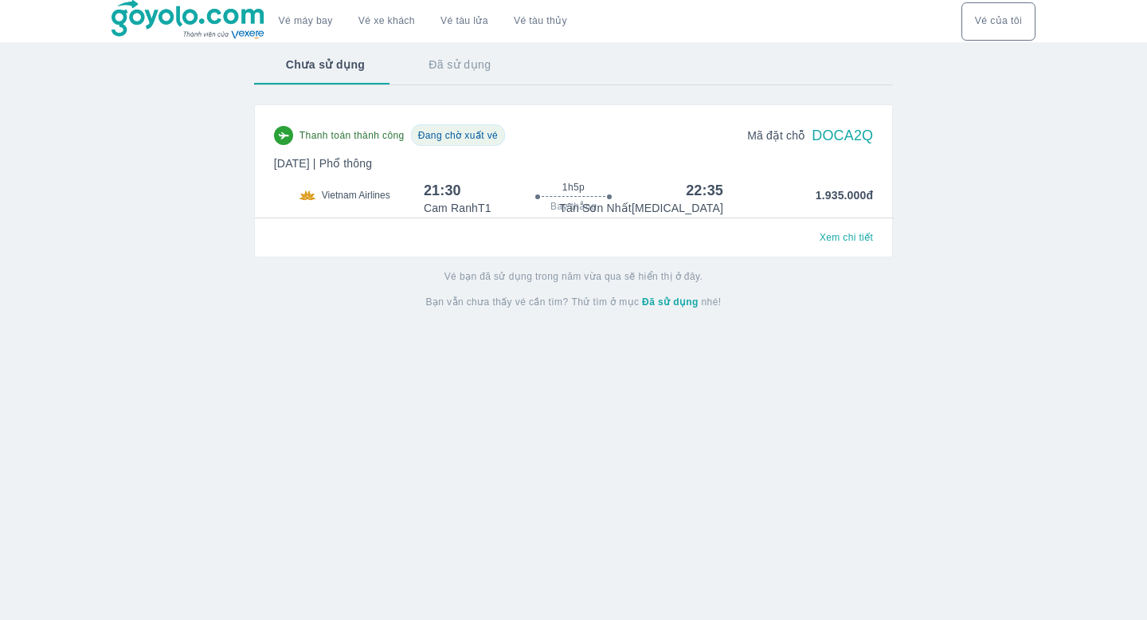
click at [851, 245] on button "Xem chi tiết" at bounding box center [847, 237] width 66 height 22
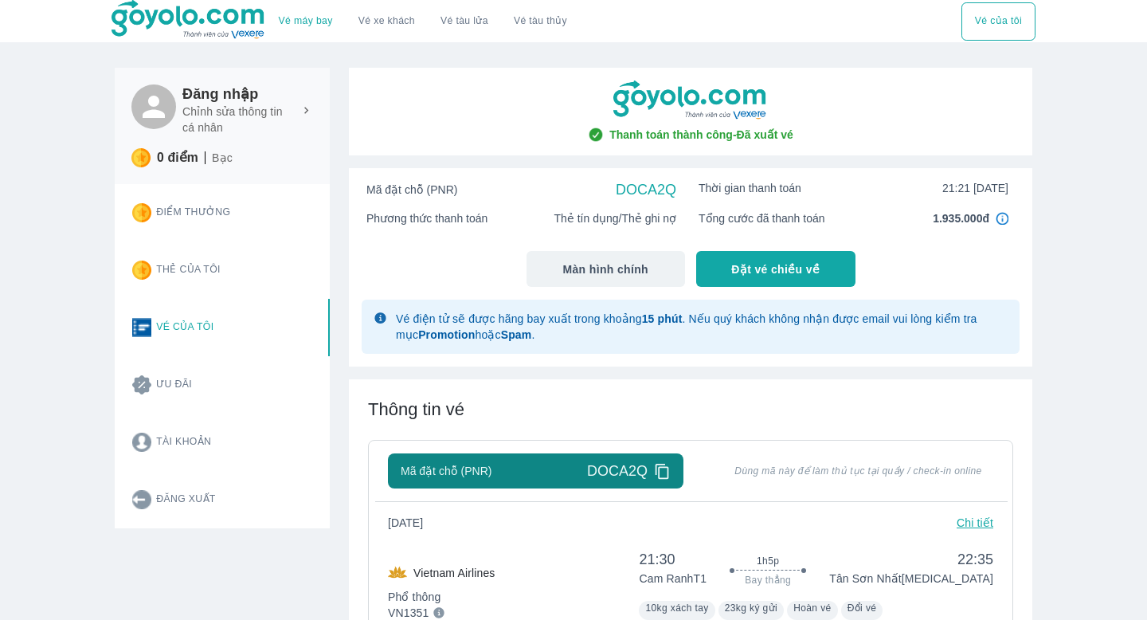
click at [229, 107] on p "Chỉnh sửa thông tin cá nhân" at bounding box center [237, 120] width 111 height 32
click at [214, 96] on h6 "Đăng nhập" at bounding box center [247, 93] width 131 height 19
click at [147, 107] on icon at bounding box center [153, 106] width 33 height 33
click at [1006, 215] on img at bounding box center [1002, 218] width 13 height 13
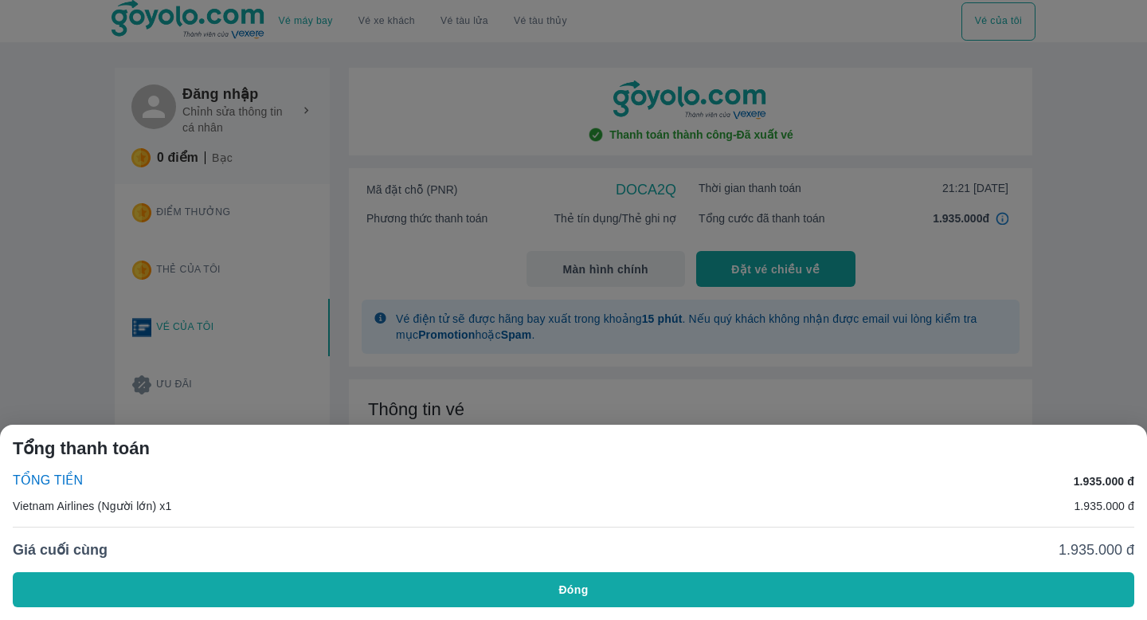
click at [1036, 224] on div at bounding box center [573, 310] width 1147 height 620
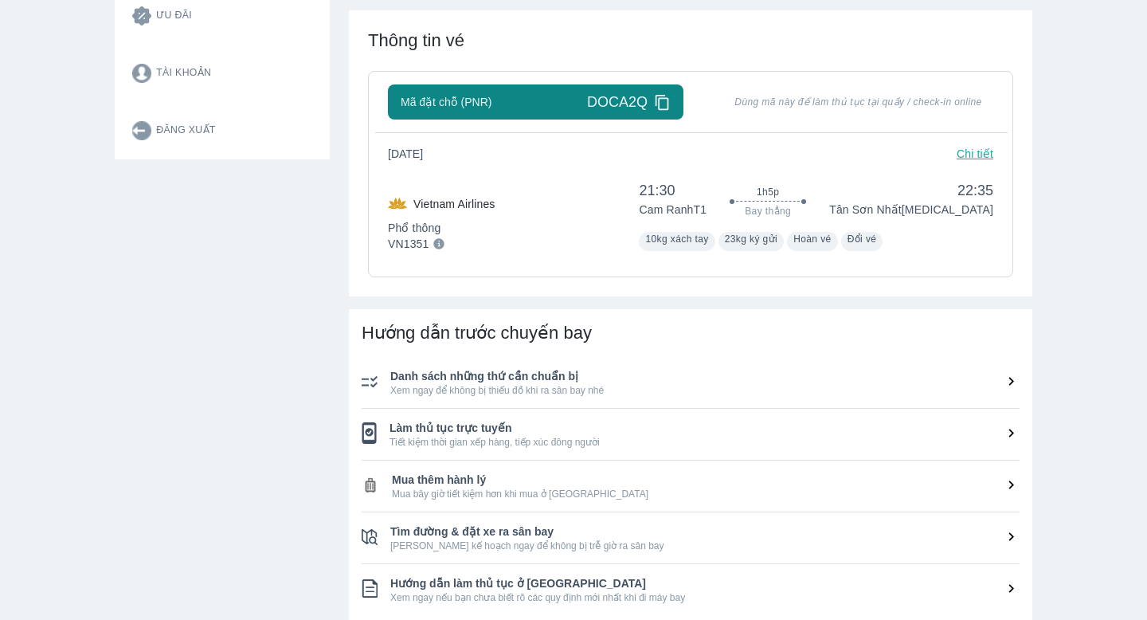
scroll to position [372, 0]
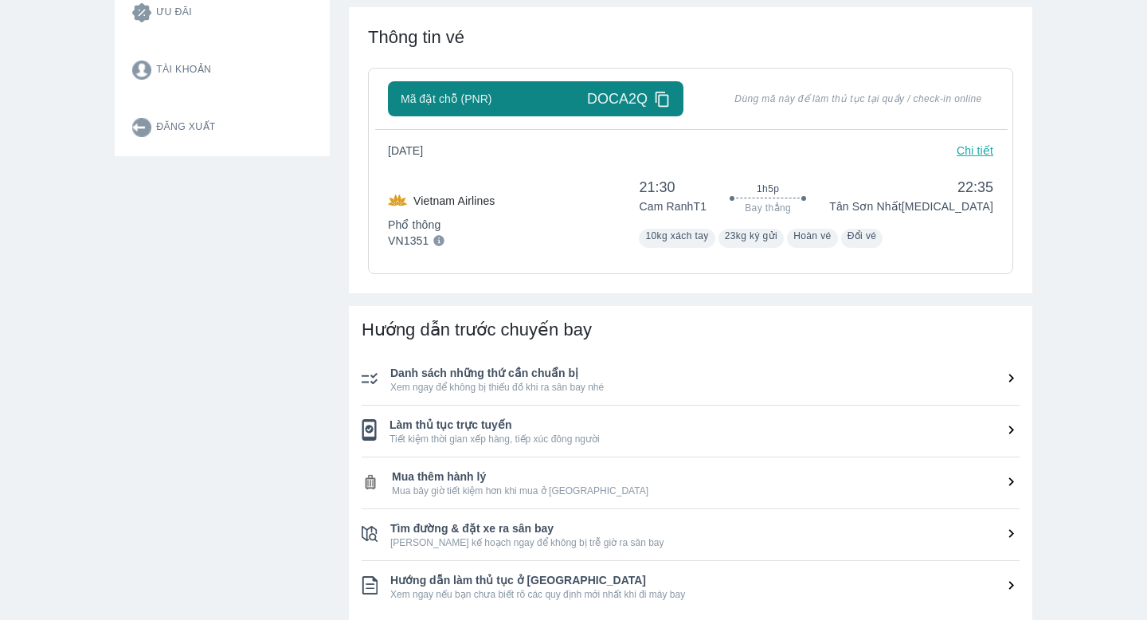
click at [665, 95] on icon at bounding box center [663, 99] width 14 height 15
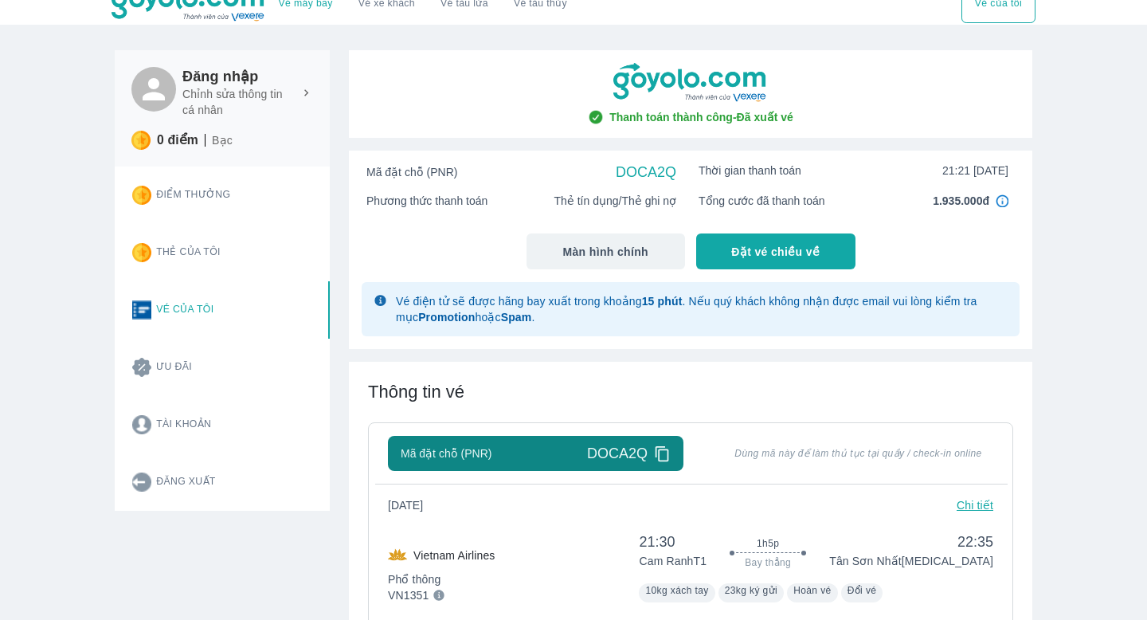
scroll to position [15, 0]
